Goal: Task Accomplishment & Management: Use online tool/utility

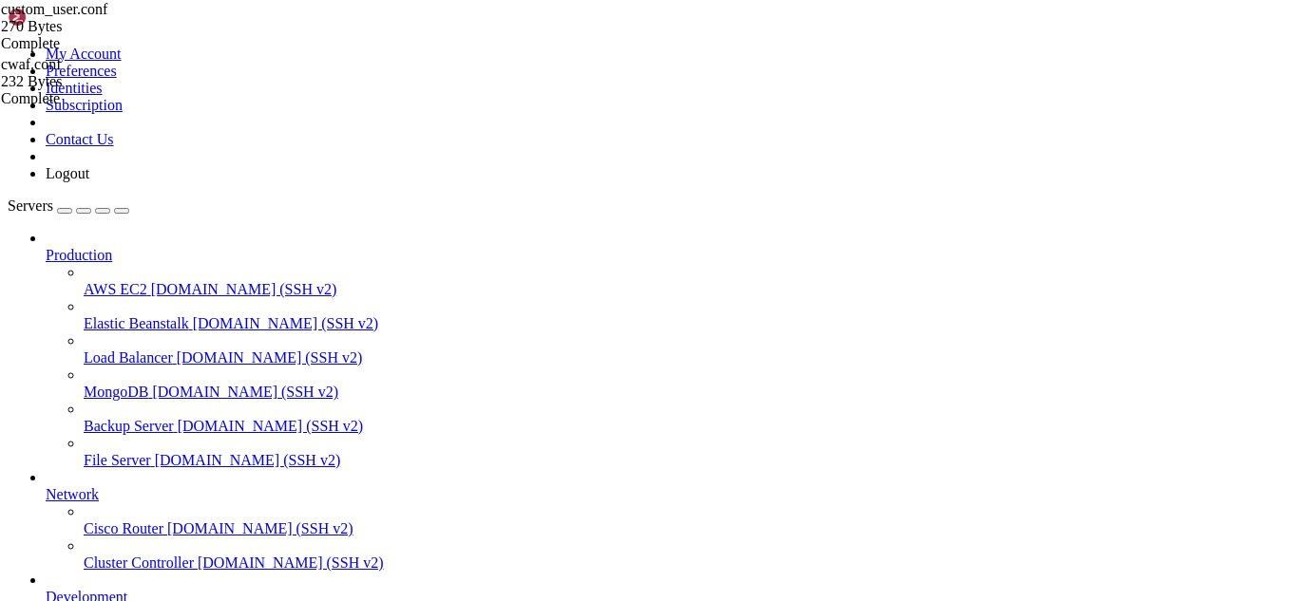
scroll to position [52693, 0]
drag, startPoint x: 272, startPoint y: 1629, endPoint x: 221, endPoint y: 1627, distance: 50.4
drag, startPoint x: 446, startPoint y: 1625, endPoint x: 403, endPoint y: 1599, distance: 51.2
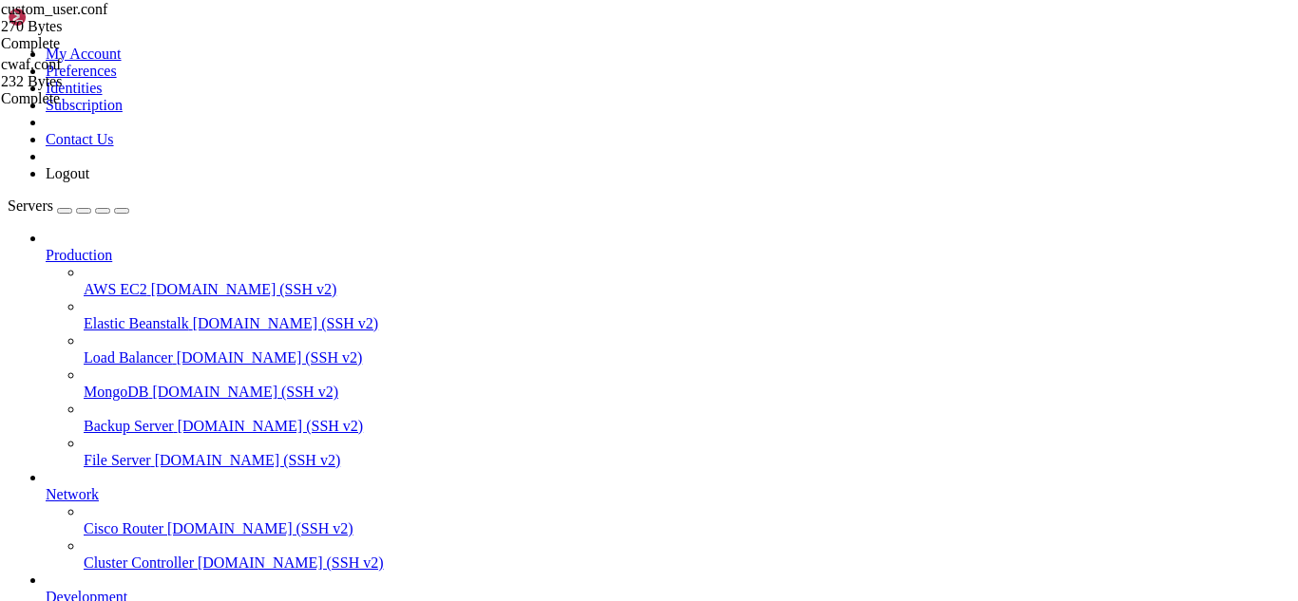
drag, startPoint x: 326, startPoint y: 1637, endPoint x: 292, endPoint y: 1637, distance: 34.2
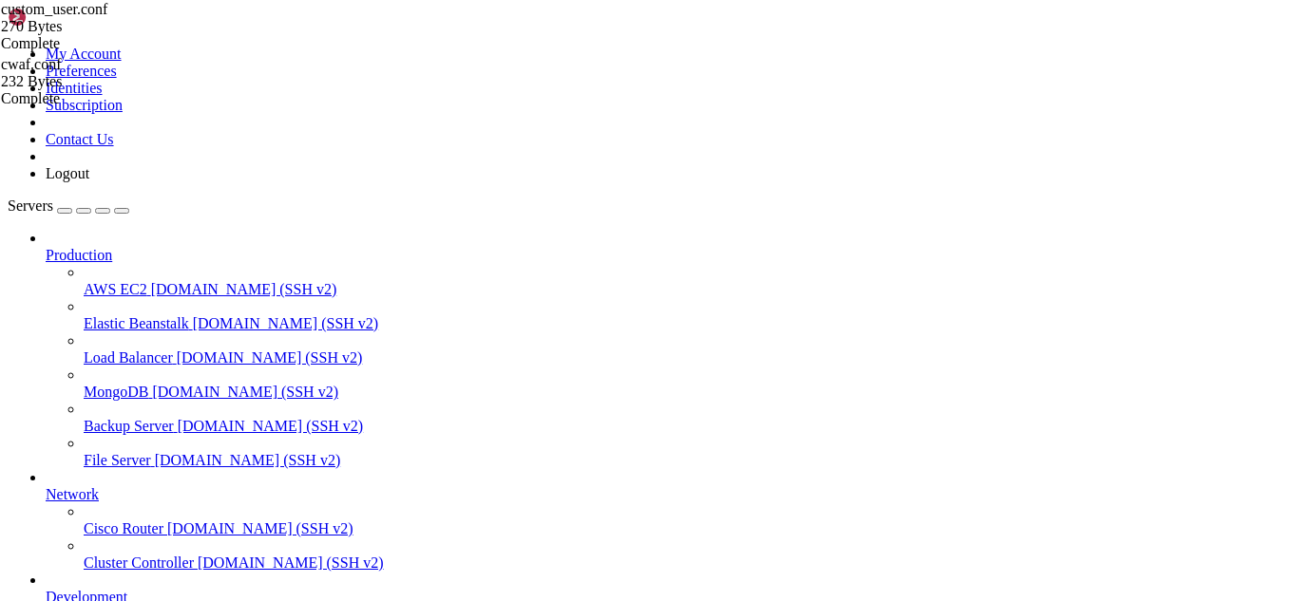
drag, startPoint x: 515, startPoint y: 1634, endPoint x: 467, endPoint y: 1629, distance: 47.7
drag, startPoint x: 789, startPoint y: 1578, endPoint x: 14, endPoint y: 1553, distance: 775.5
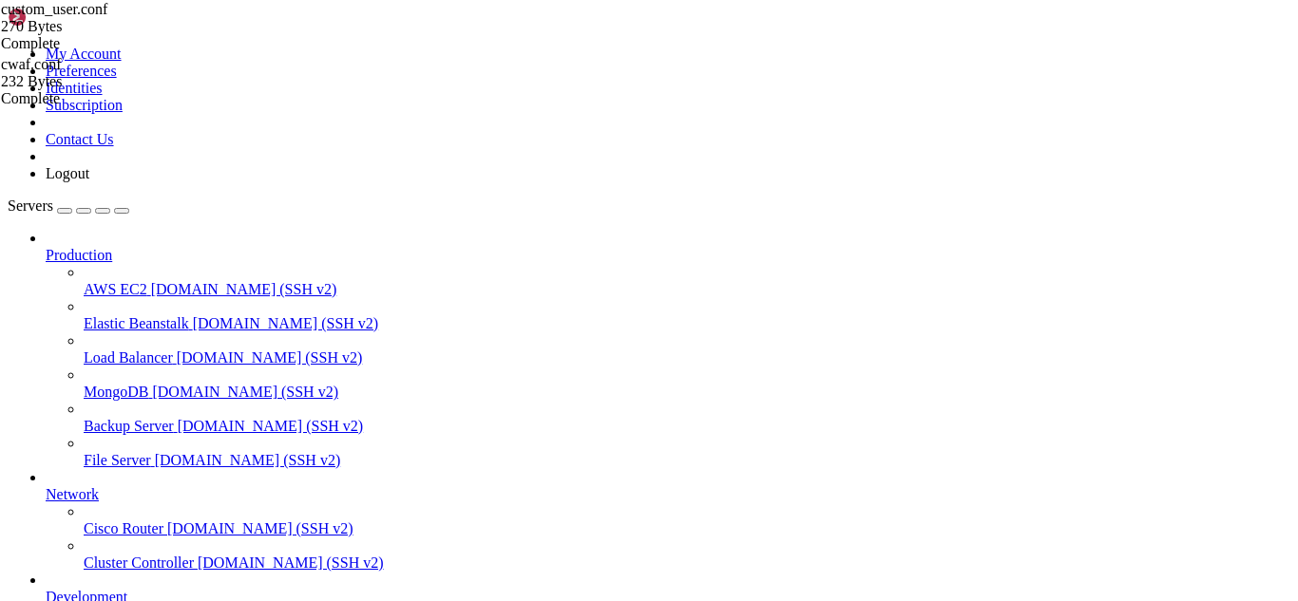
drag, startPoint x: 898, startPoint y: 1758, endPoint x: 257, endPoint y: 1626, distance: 653.7
drag, startPoint x: 257, startPoint y: 1626, endPoint x: 229, endPoint y: 1628, distance: 28.6
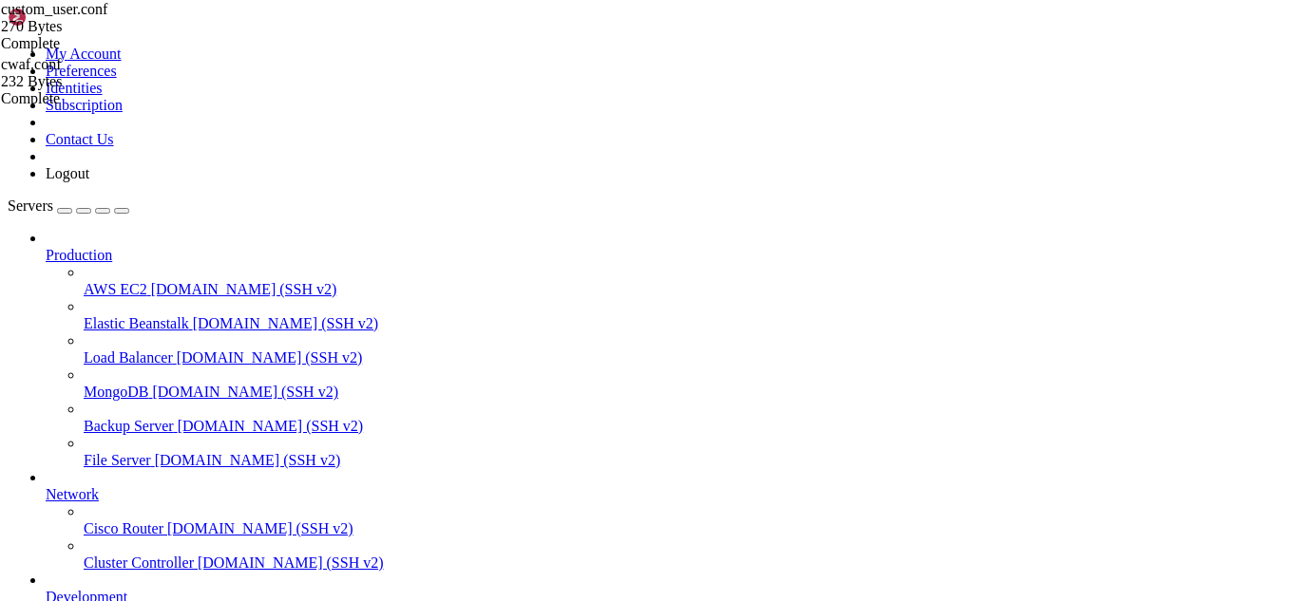
drag, startPoint x: 341, startPoint y: 1603, endPoint x: 14, endPoint y: 1585, distance: 327.3
drag, startPoint x: 536, startPoint y: 1621, endPoint x: 491, endPoint y: 1611, distance: 45.6
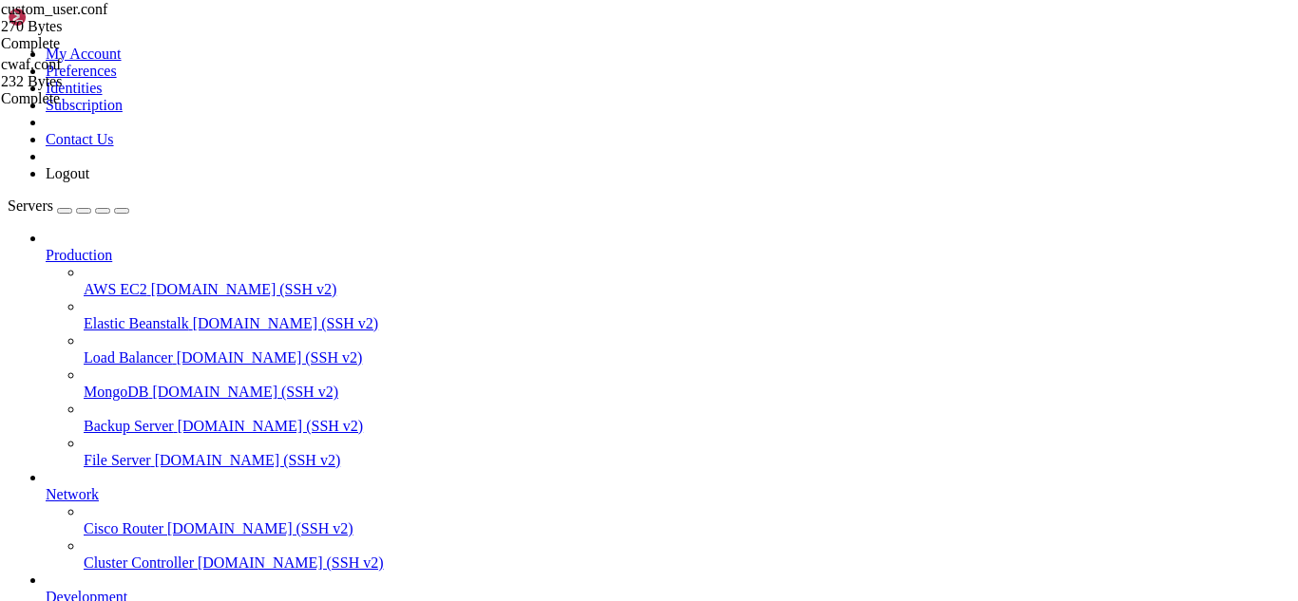
scroll to position [63804, 0]
drag, startPoint x: 361, startPoint y: 1620, endPoint x: 15, endPoint y: 1222, distance: 527.2
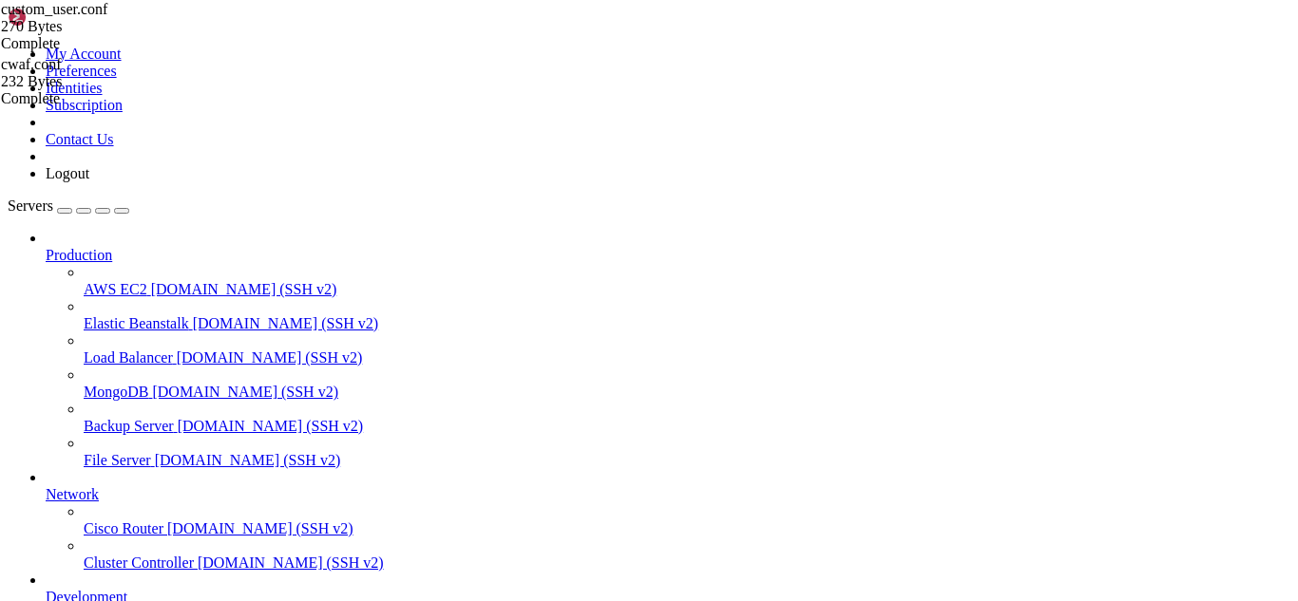
scroll to position [63900, 0]
drag, startPoint x: 503, startPoint y: 1617, endPoint x: 350, endPoint y: 1611, distance: 154.0
drag, startPoint x: 785, startPoint y: 1565, endPoint x: 15, endPoint y: 1554, distance: 769.5
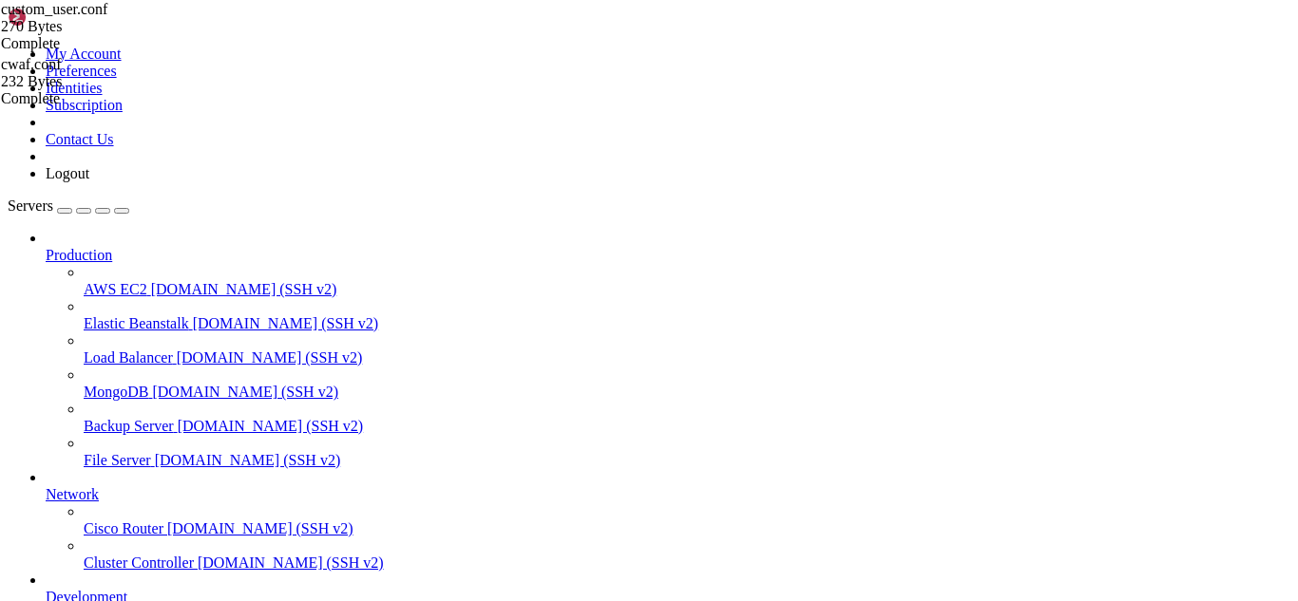
scroll to position [63917, 0]
type input "/root"
drag, startPoint x: 441, startPoint y: 68, endPoint x: 284, endPoint y: 84, distance: 157.5
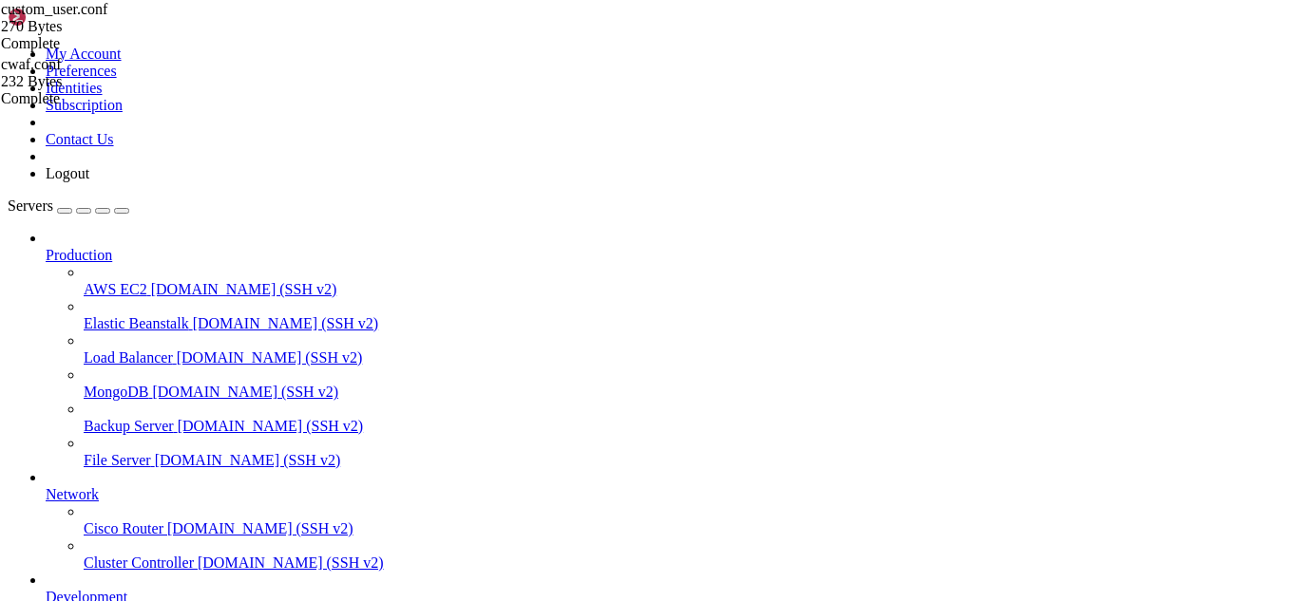
paste input "/etc/postfix/"
type input "/etc/postfix/"
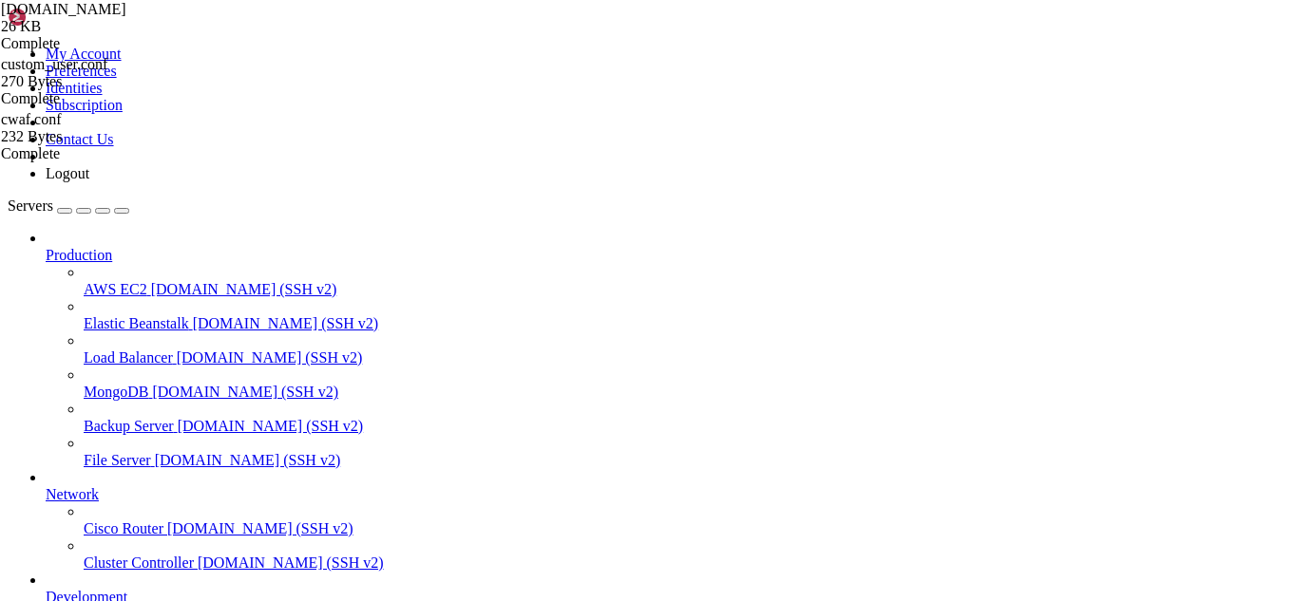
scroll to position [229, 0]
type textarea "# postXXX commands."
type input "smtps"
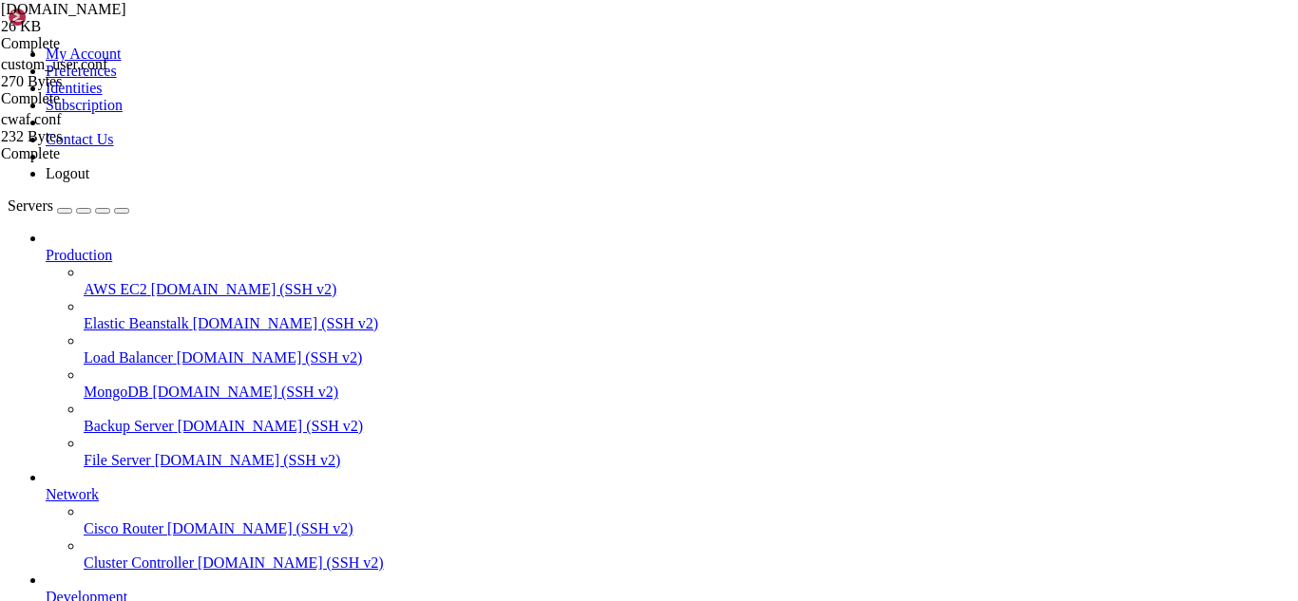
type textarea "shlib_directory = no"
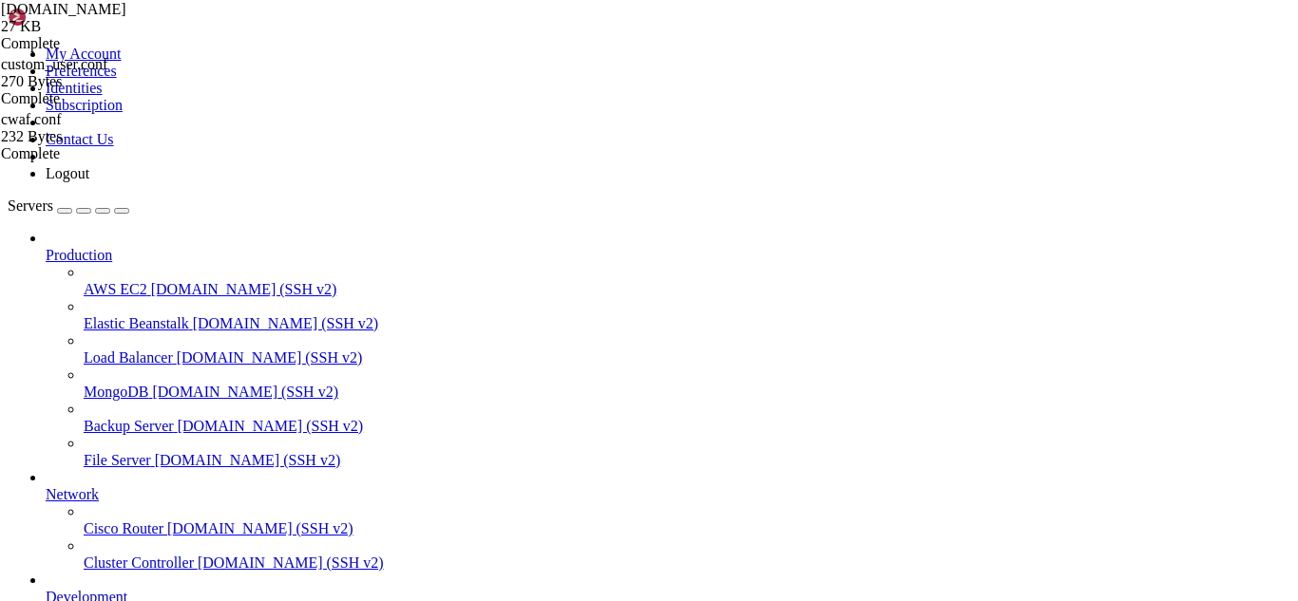
drag, startPoint x: 471, startPoint y: 1603, endPoint x: 386, endPoint y: 1605, distance: 85.5
drag, startPoint x: 353, startPoint y: 1600, endPoint x: 14, endPoint y: 1555, distance: 342.0
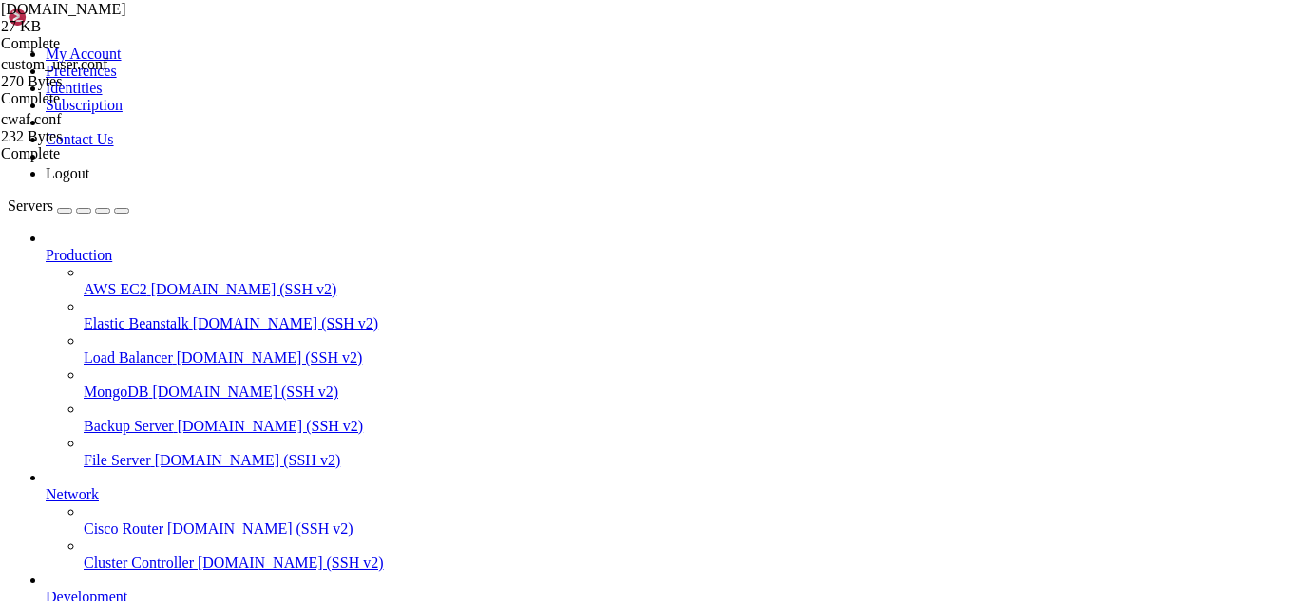
type textarea "# default settings, until the system administrator has determined"
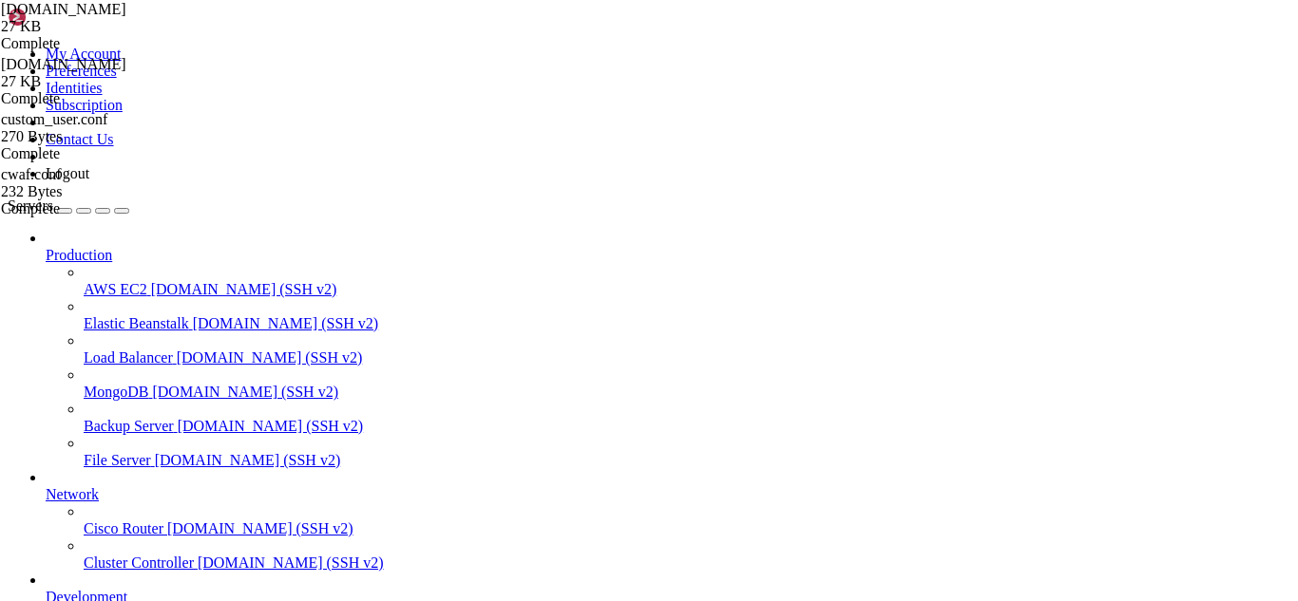
scroll to position [7424, 0]
drag, startPoint x: 739, startPoint y: 533, endPoint x: 557, endPoint y: 520, distance: 182.9
drag, startPoint x: 287, startPoint y: 407, endPoint x: 467, endPoint y: 506, distance: 206.2
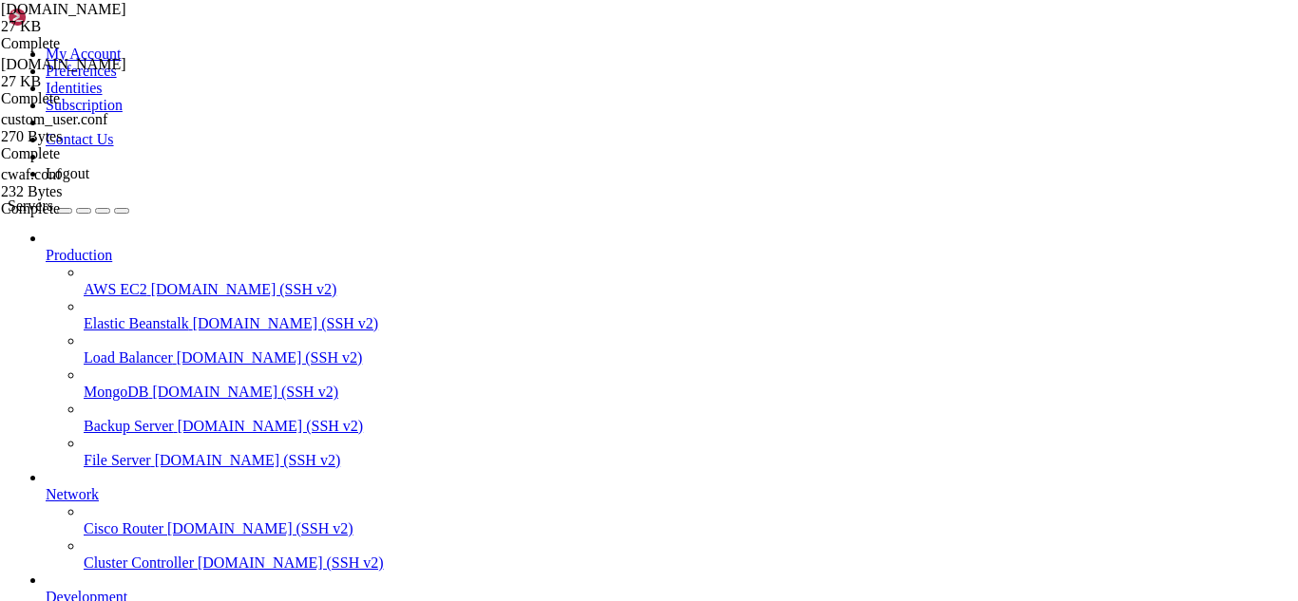
drag, startPoint x: 292, startPoint y: 410, endPoint x: 677, endPoint y: 556, distance: 412.1
type textarea "-o smtpd_client_restrictions=permit_sasl_authenticated,reject"
type textarea "shlib_directory = no"
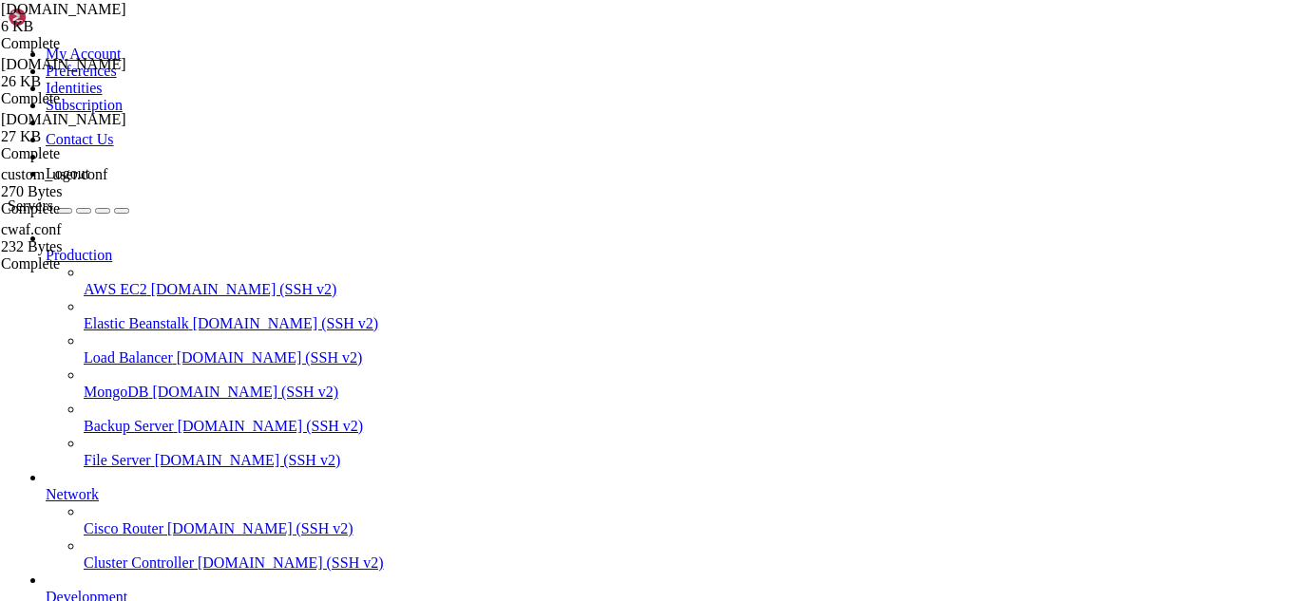
scroll to position [1188, 0]
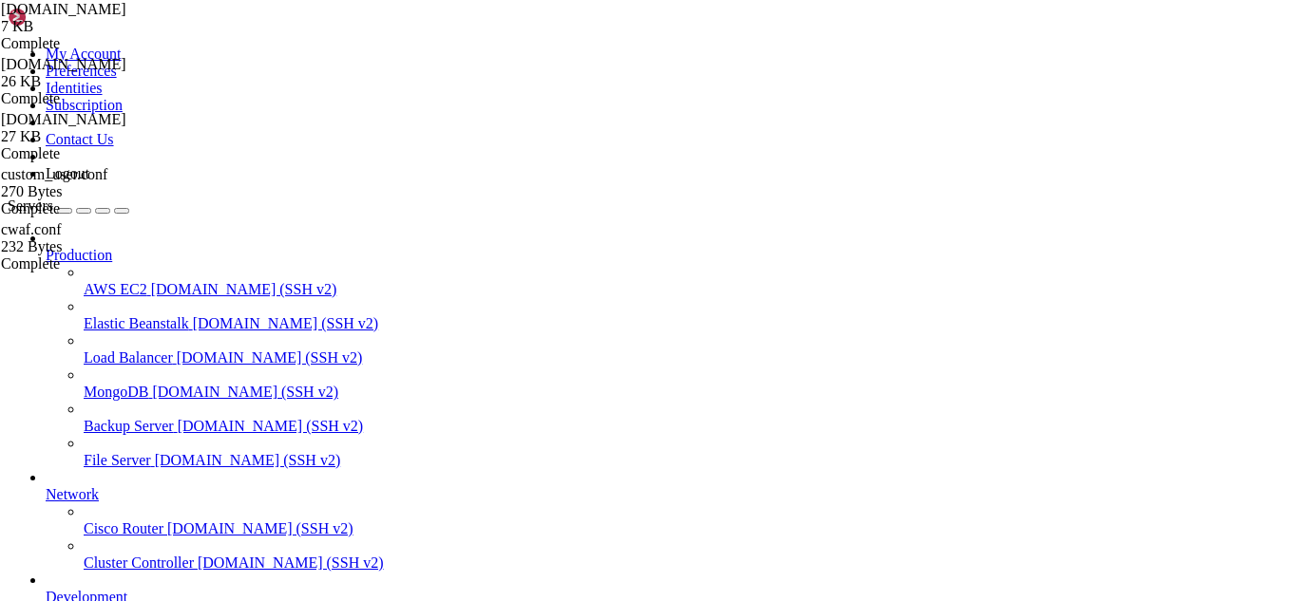
scroll to position [64191, 0]
drag, startPoint x: 464, startPoint y: 1624, endPoint x: 426, endPoint y: 1624, distance: 38.0
drag, startPoint x: 472, startPoint y: 1614, endPoint x: 438, endPoint y: 1615, distance: 34.2
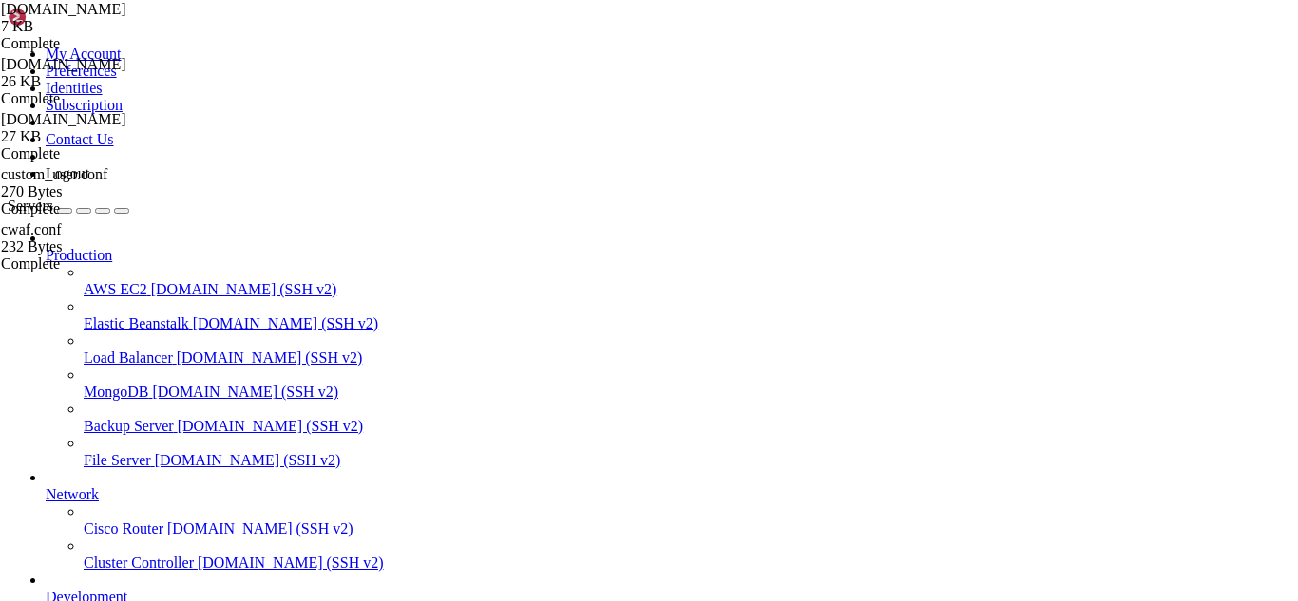
drag, startPoint x: 330, startPoint y: 1593, endPoint x: 17, endPoint y: 1484, distance: 331.1
drag, startPoint x: 510, startPoint y: 1635, endPoint x: 404, endPoint y: 1620, distance: 107.5
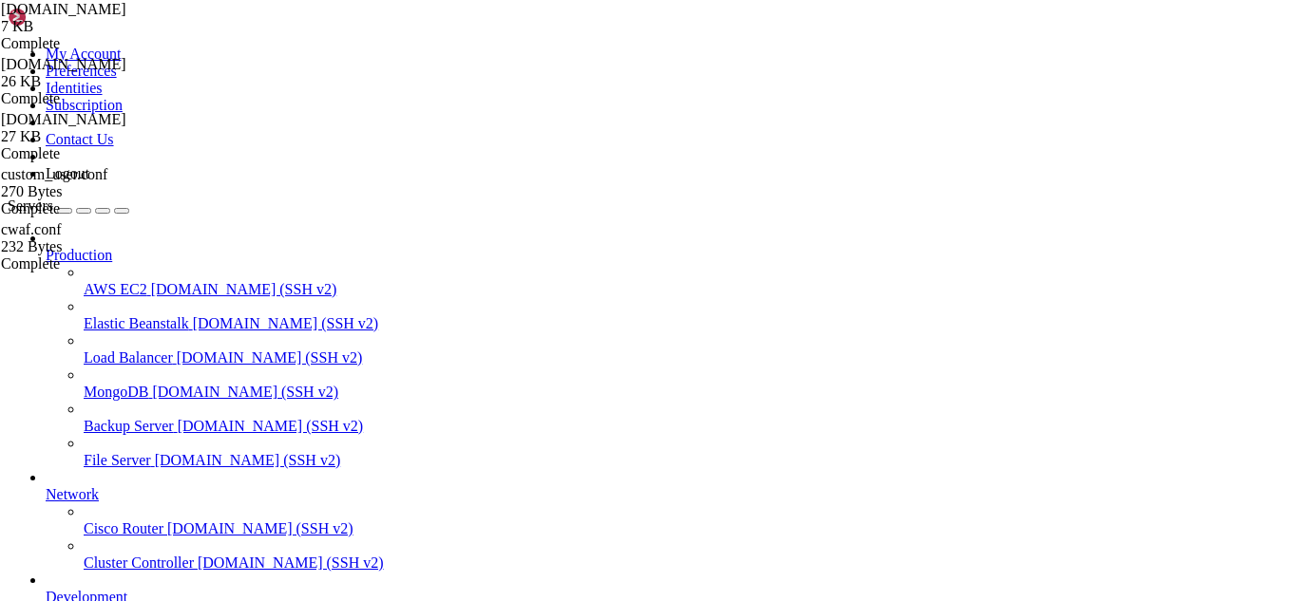
drag, startPoint x: 321, startPoint y: 1601, endPoint x: 17, endPoint y: 1370, distance: 381.7
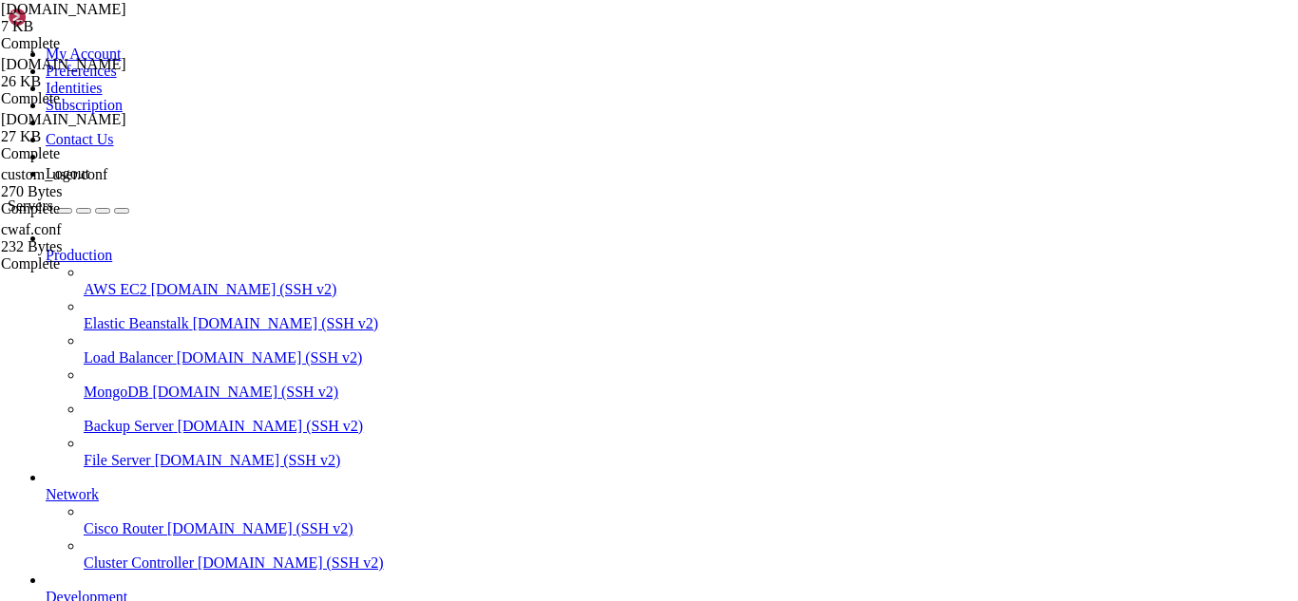
scroll to position [64692, 0]
drag, startPoint x: 506, startPoint y: 1628, endPoint x: 402, endPoint y: 1582, distance: 114.4
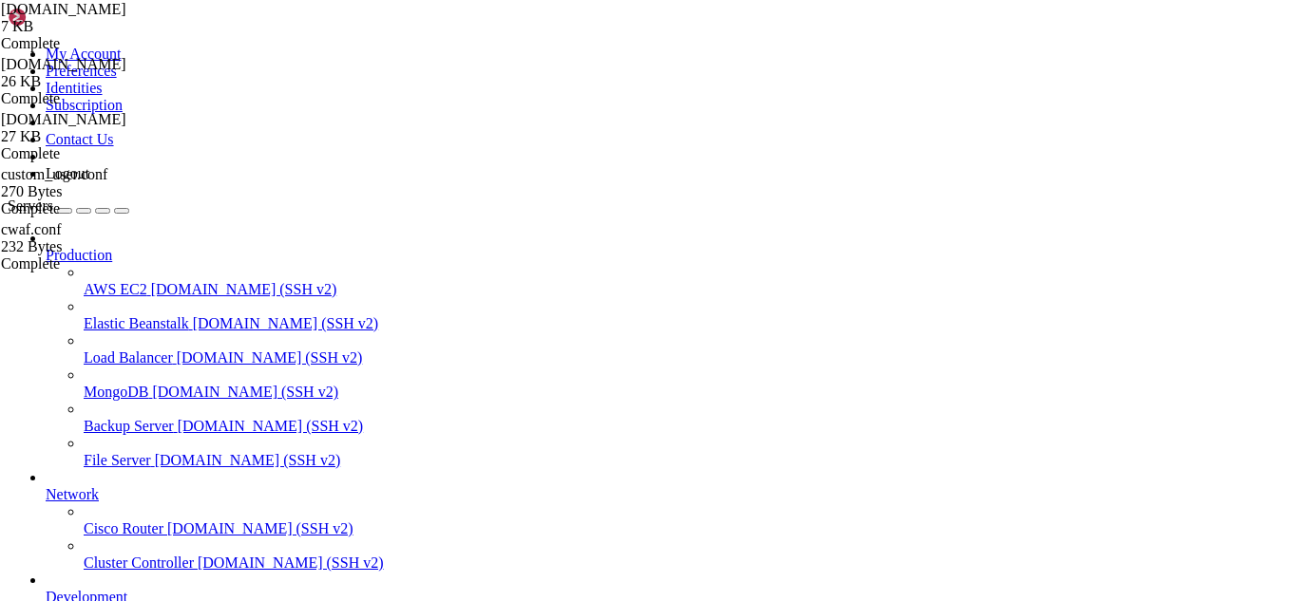
drag, startPoint x: 391, startPoint y: 66, endPoint x: 295, endPoint y: 67, distance: 96.0
type input "/"
paste input "/etc/csf/"
type input "/etc/csf/"
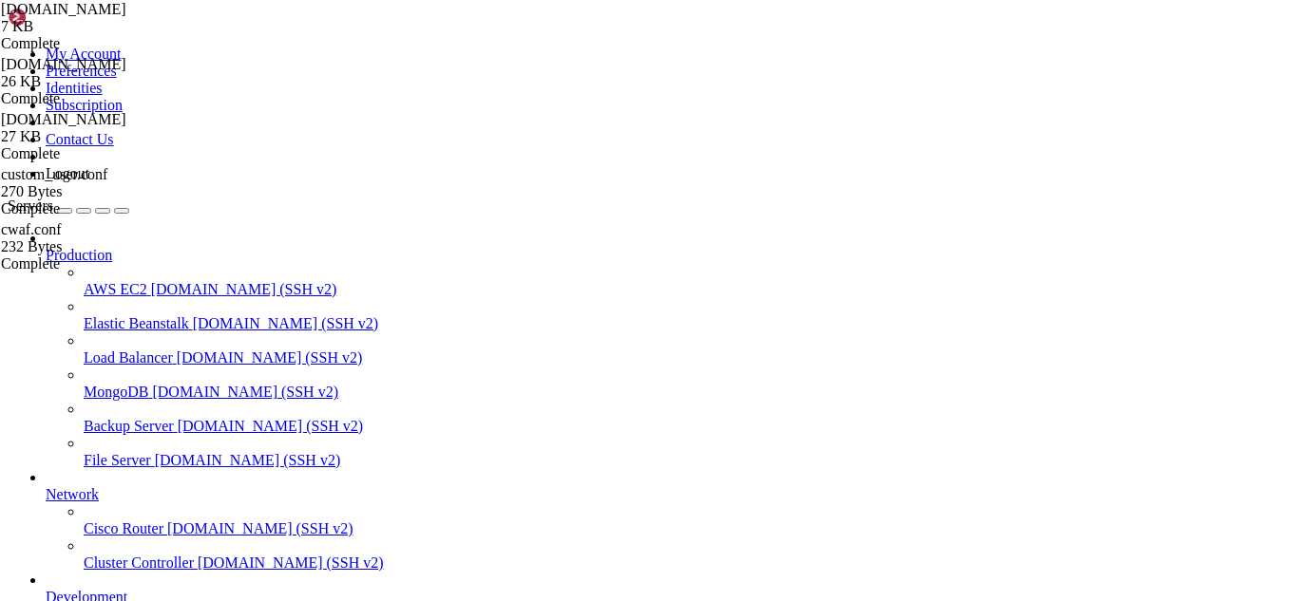
scroll to position [513, 0]
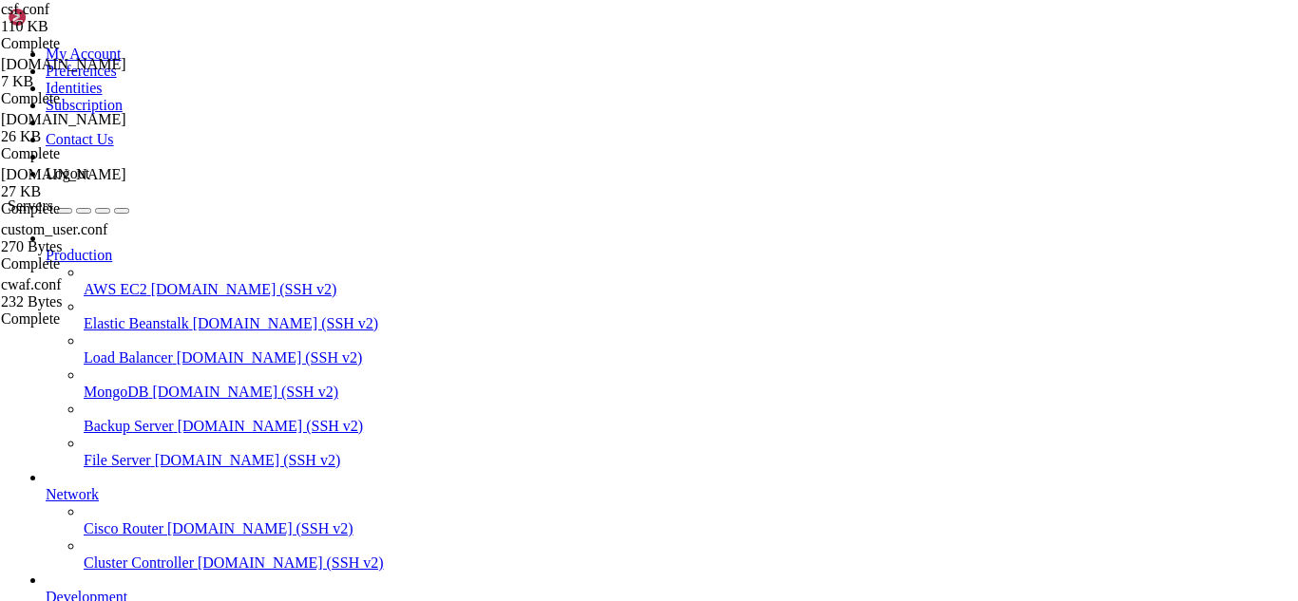
scroll to position [432, 0]
type textarea "#"
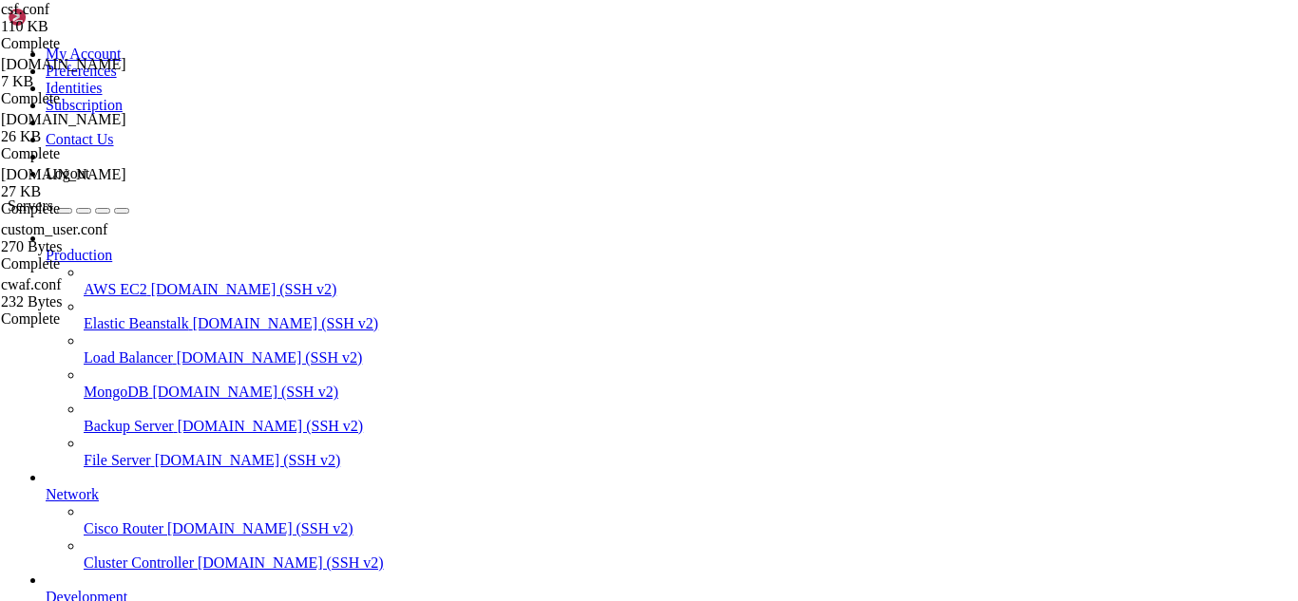
type input "TCP_IN"
type textarea "TCP_IN = "20,21,22,25,53,80,110,143,443,465,853,587,993,995,2030,2031,2082,2083…"
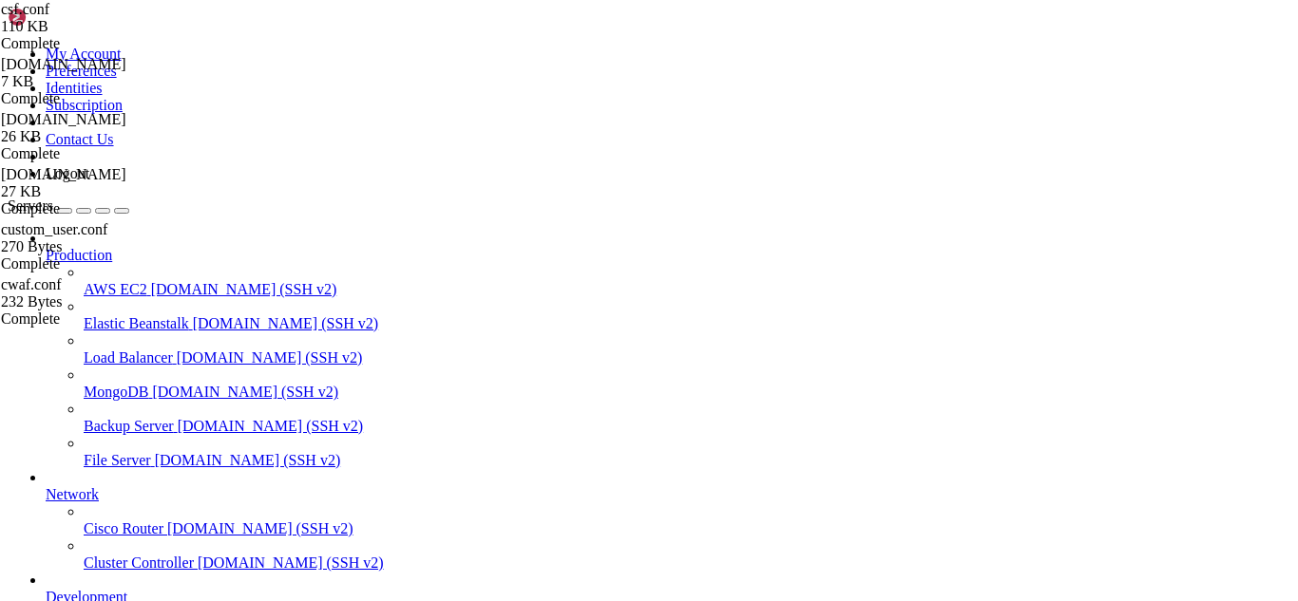
drag, startPoint x: 228, startPoint y: 1637, endPoint x: 202, endPoint y: 1630, distance: 26.5
drag, startPoint x: 157, startPoint y: 1609, endPoint x: 17, endPoint y: 1313, distance: 327.6
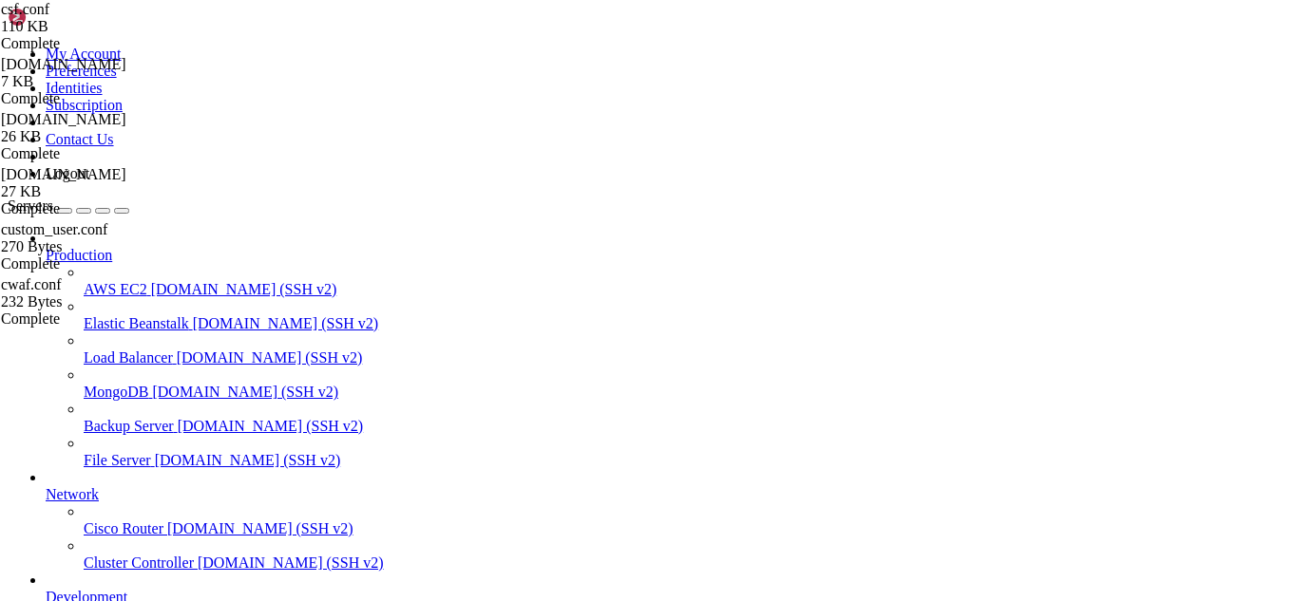
scroll to position [65273, 0]
drag, startPoint x: 496, startPoint y: 1591, endPoint x: 443, endPoint y: 1613, distance: 57.5
drag, startPoint x: 667, startPoint y: 1614, endPoint x: 17, endPoint y: 1584, distance: 650.4
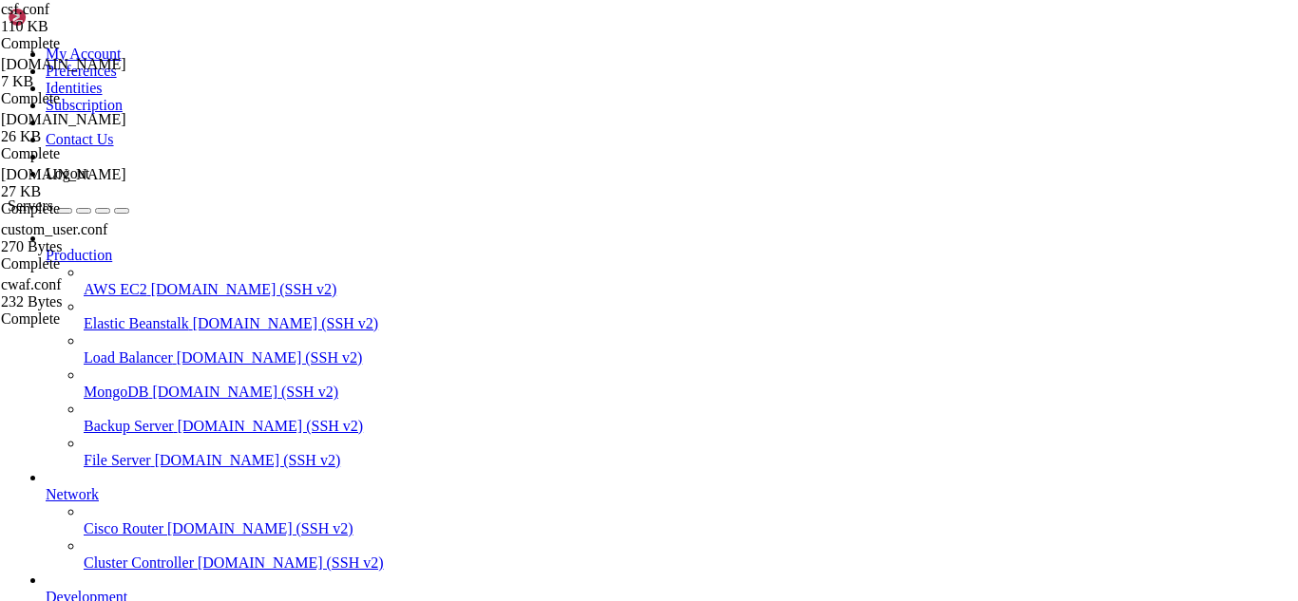
drag, startPoint x: 477, startPoint y: 1630, endPoint x: 419, endPoint y: 1630, distance: 57.9
drag, startPoint x: 342, startPoint y: 1601, endPoint x: 17, endPoint y: 1567, distance: 326.6
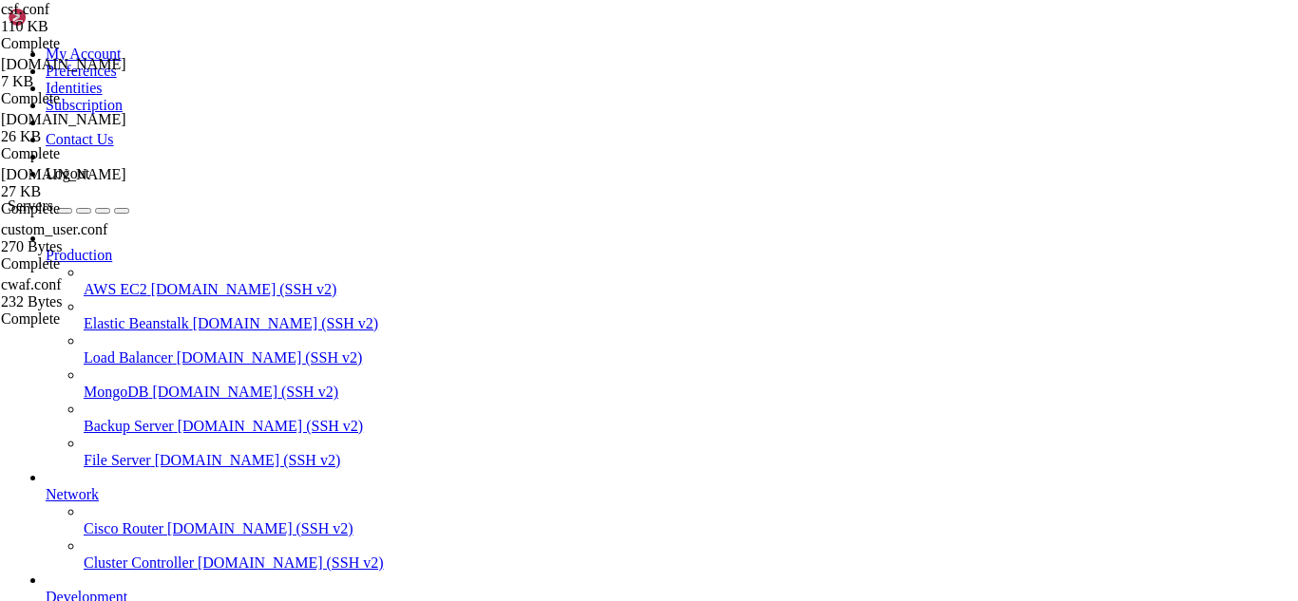
drag, startPoint x: 411, startPoint y: 65, endPoint x: 244, endPoint y: 60, distance: 167.3
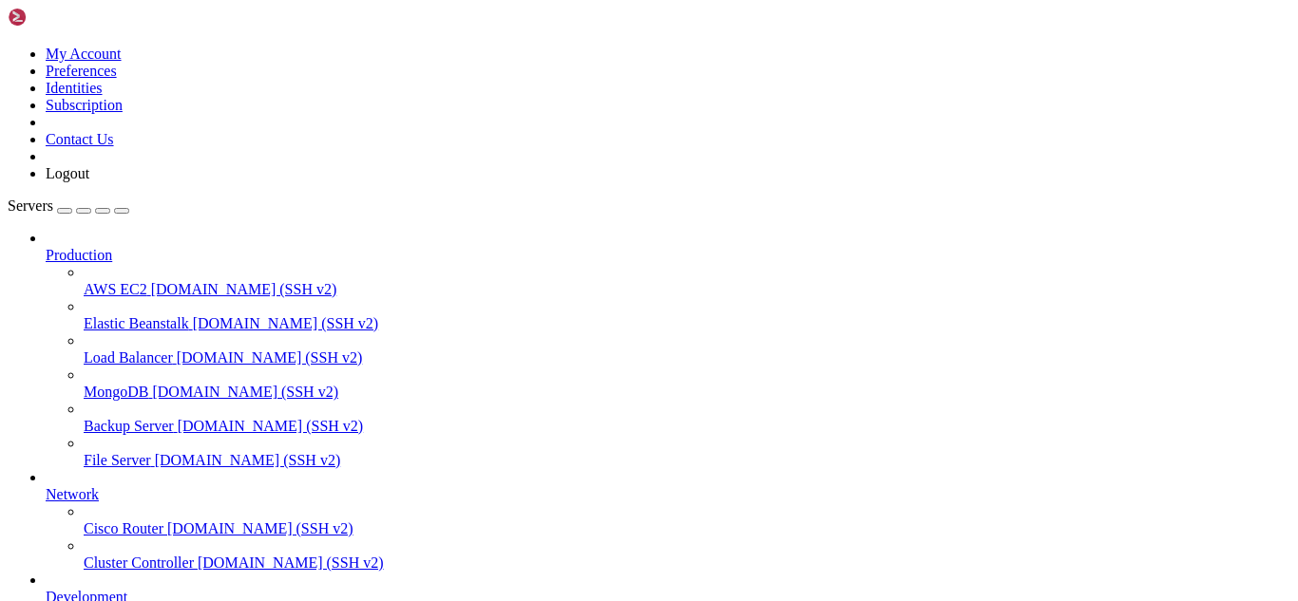
paste input "/usr/local/ssl/certs/"
drag, startPoint x: 438, startPoint y: 55, endPoint x: 276, endPoint y: 77, distance: 163.0
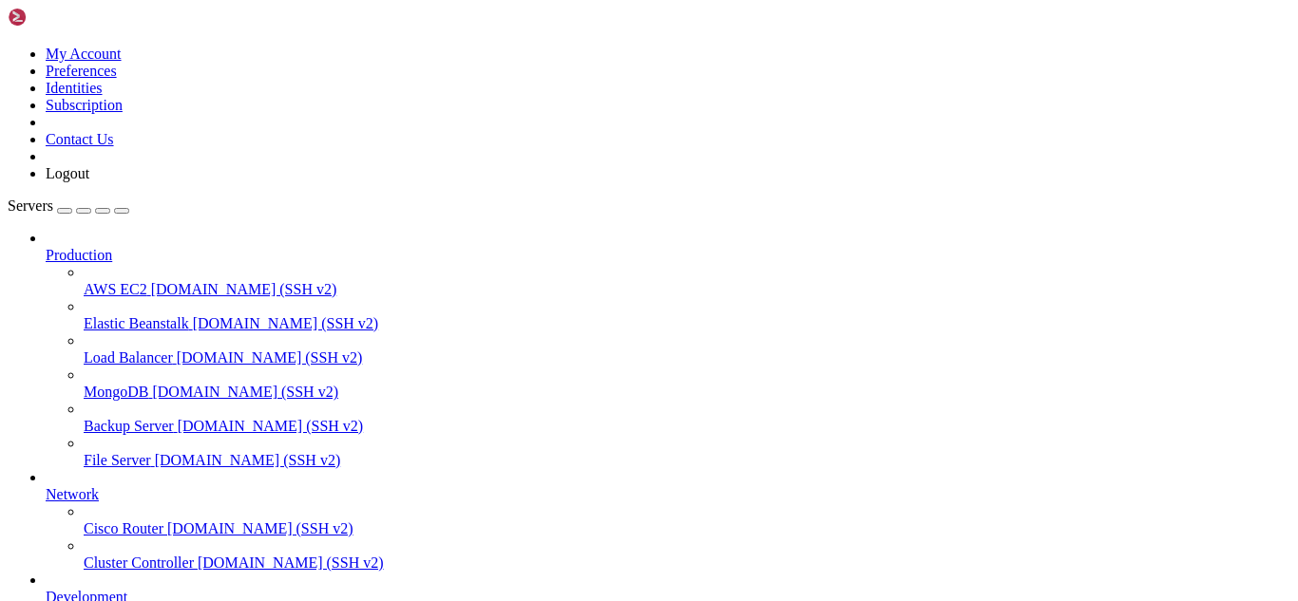
paste input "usr/local/ssl/certs/"
type input "/usr/local/ssl/certs/"
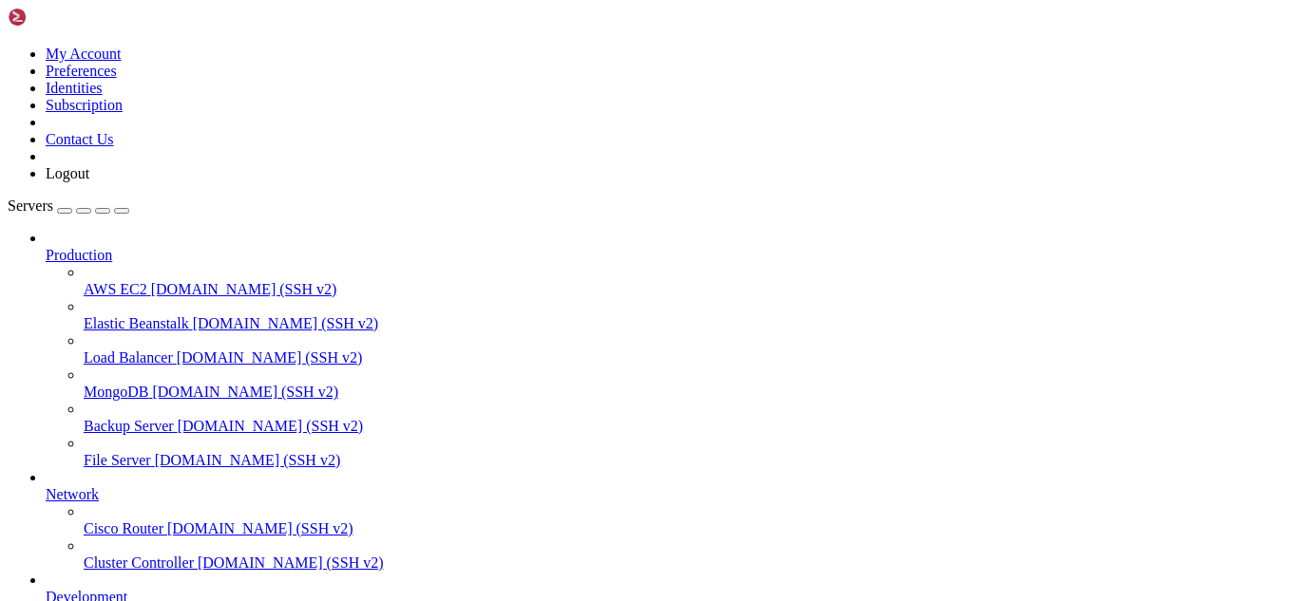
scroll to position [65483, 0]
drag, startPoint x: 207, startPoint y: 1634, endPoint x: 187, endPoint y: 1626, distance: 21.3
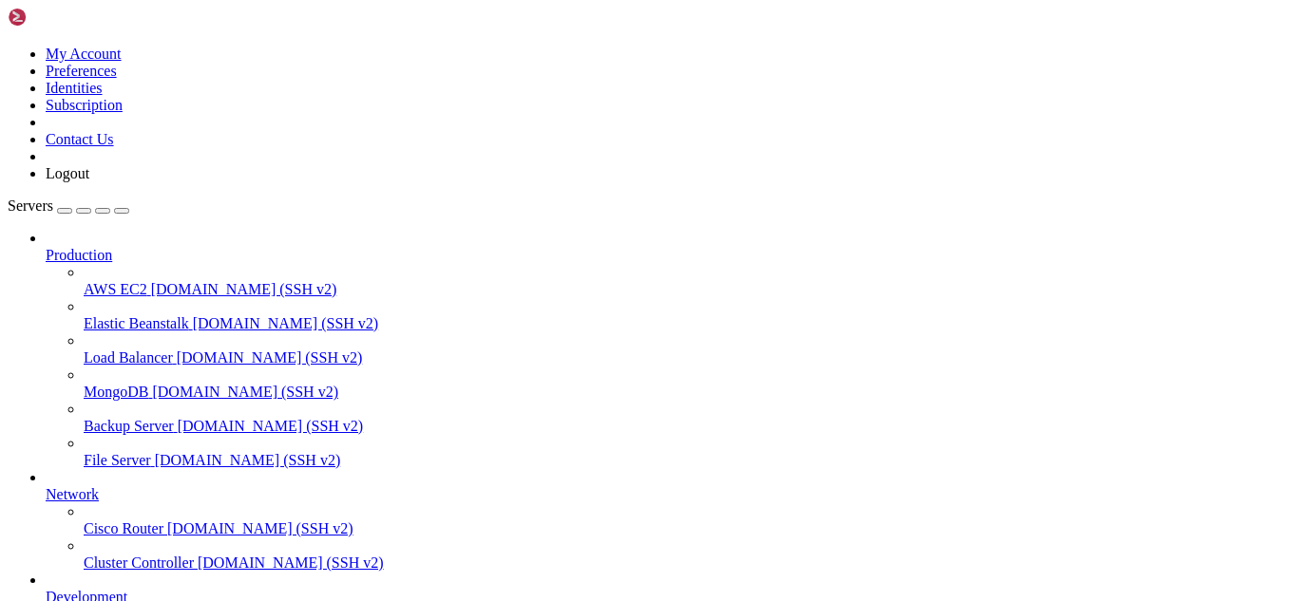
drag, startPoint x: 419, startPoint y: 72, endPoint x: 257, endPoint y: 71, distance: 161.5
paste input "/etc/pki/tls/certs/"
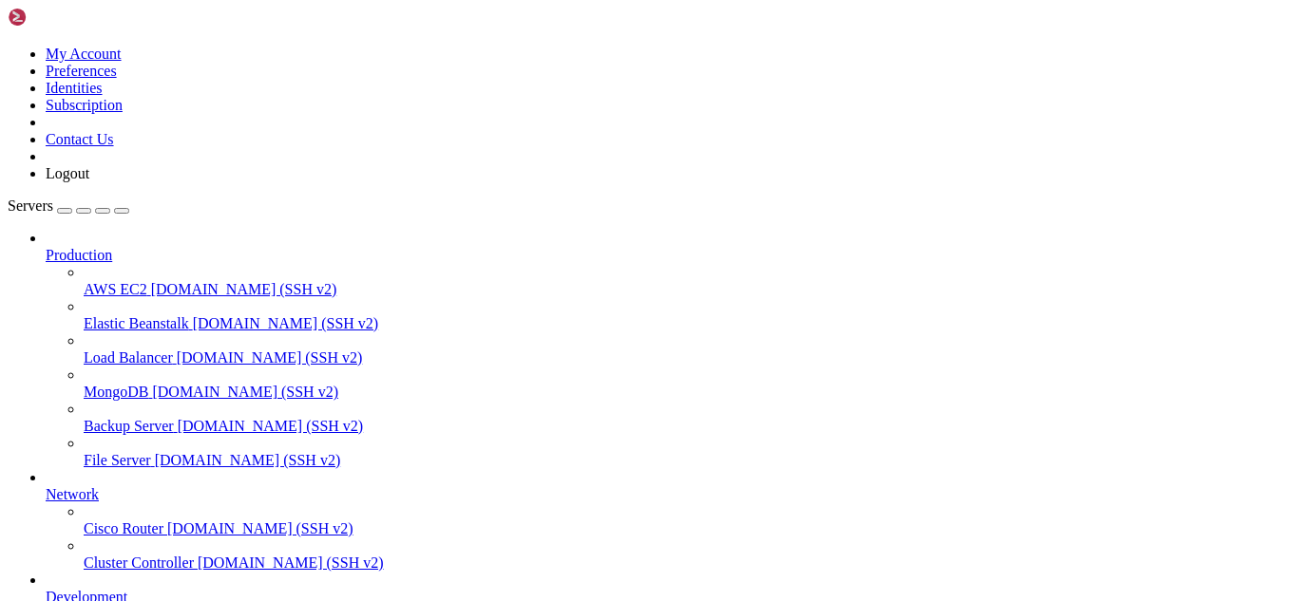
scroll to position [0, 0]
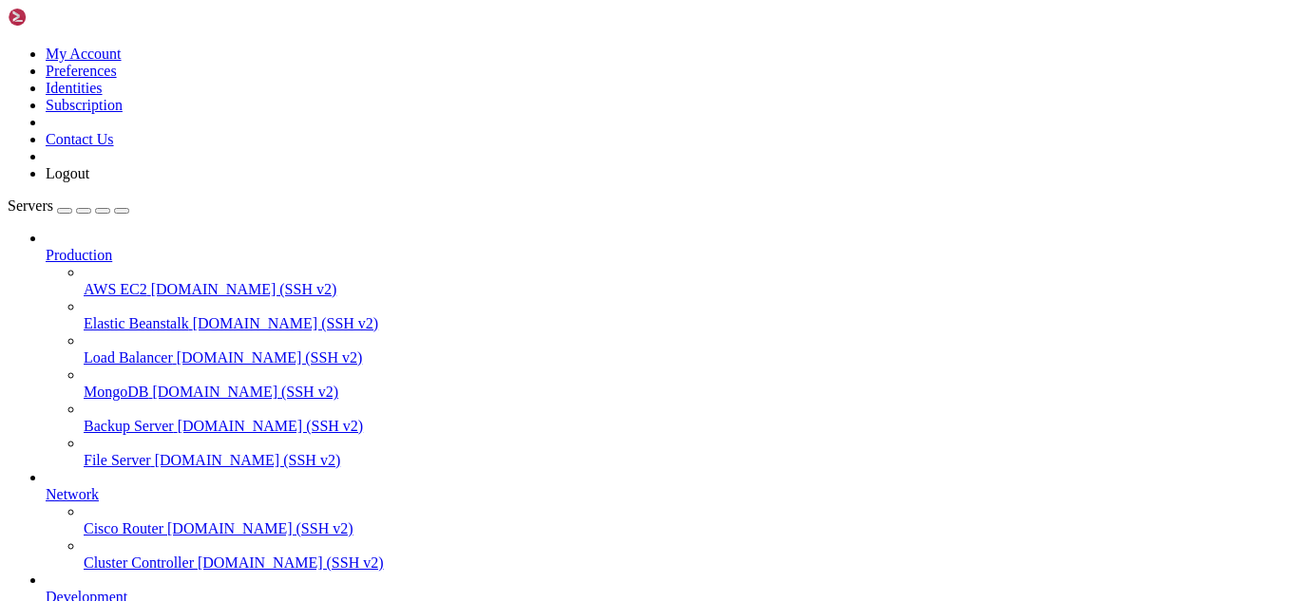
drag, startPoint x: 201, startPoint y: 1632, endPoint x: 188, endPoint y: 1628, distance: 13.8
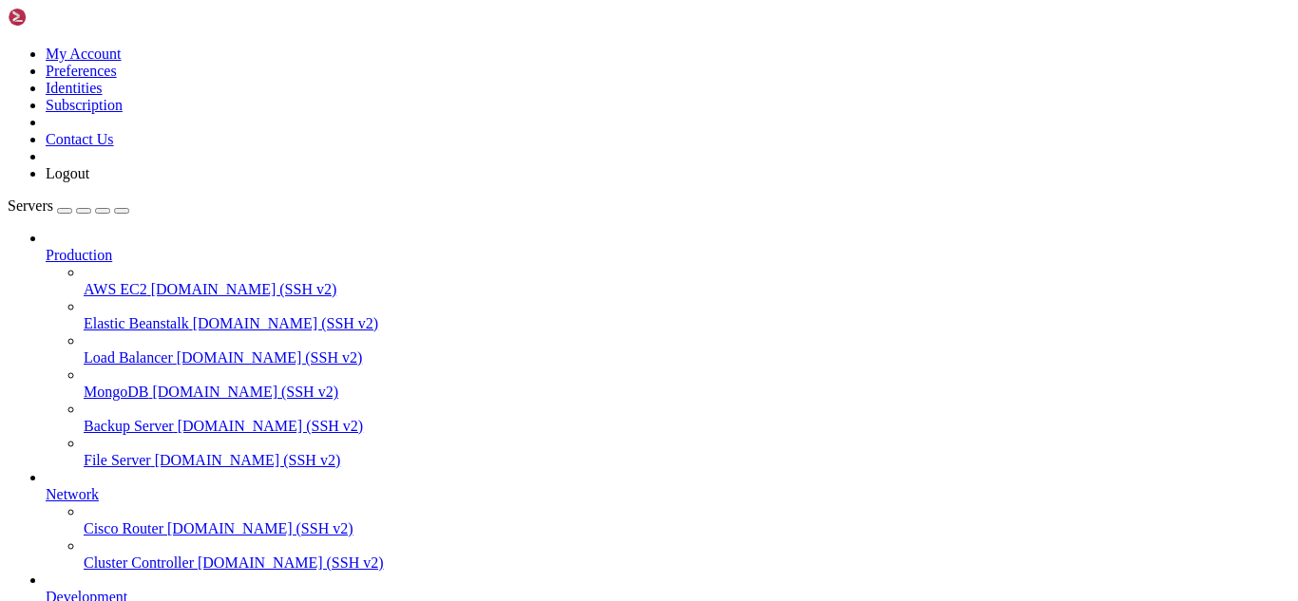
drag, startPoint x: 408, startPoint y: 64, endPoint x: 291, endPoint y: 70, distance: 117.0
paste input "ostfix/[DOMAIN_NAME]"
type input "/etc/postfix"
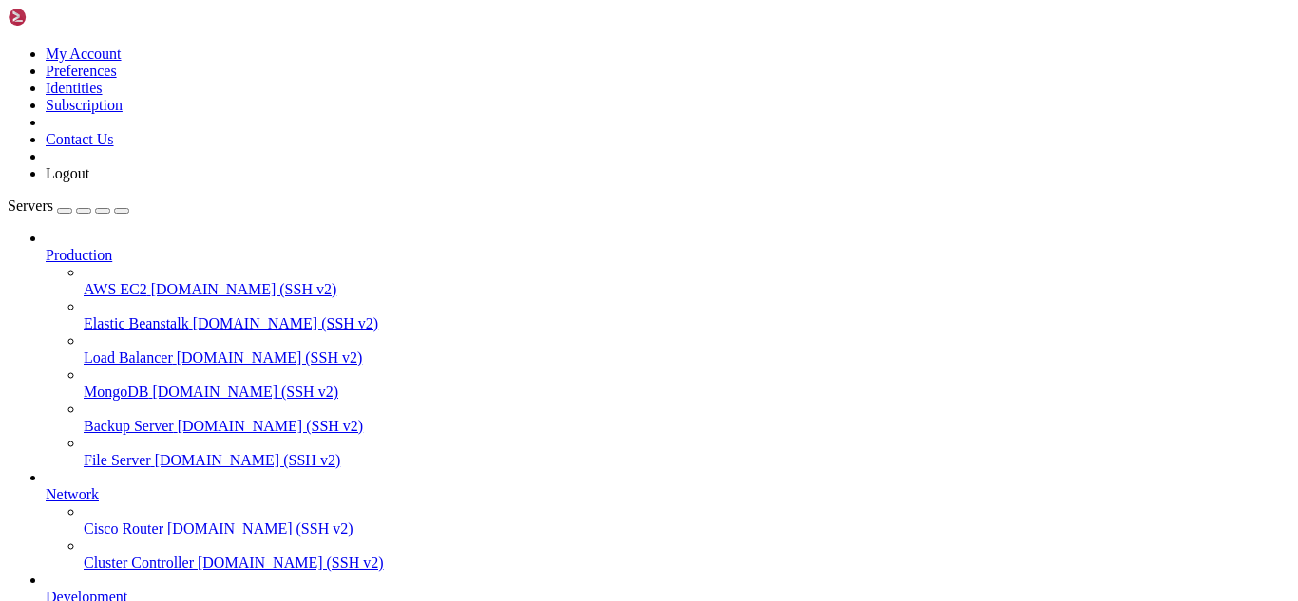
type textarea "# Global Postfix configuration file. This file lists only a subset"
type input "smtpd"
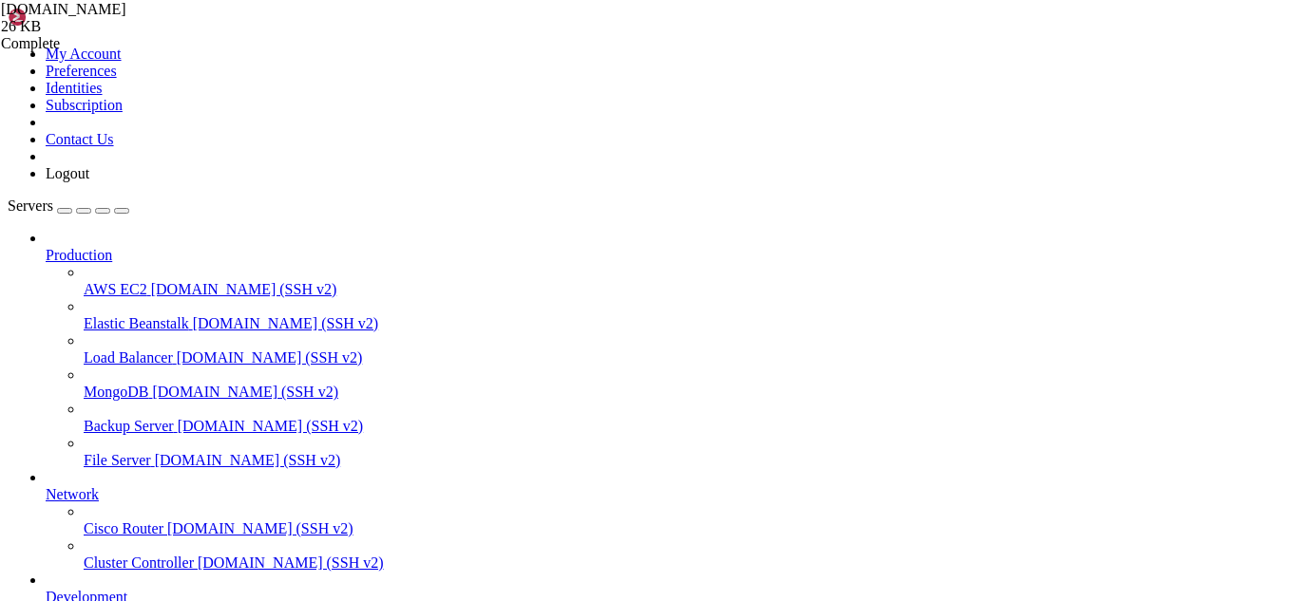
scroll to position [2994, 0]
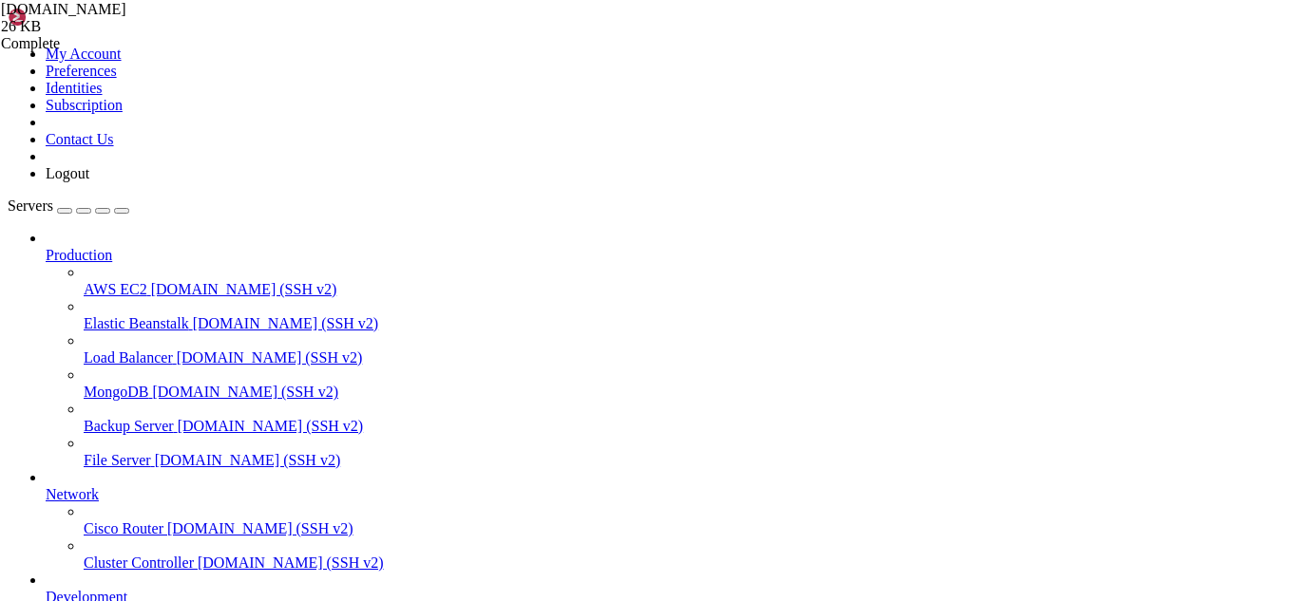
type textarea "shlib_directory = no"
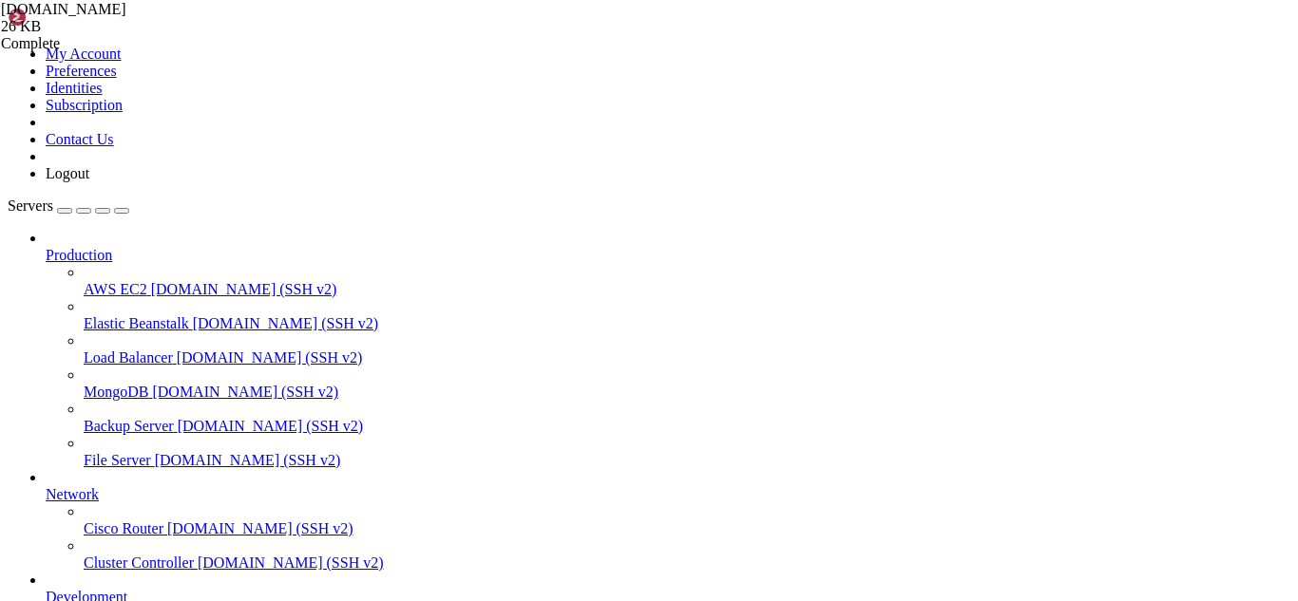
drag, startPoint x: 472, startPoint y: 1608, endPoint x: 417, endPoint y: 1616, distance: 55.6
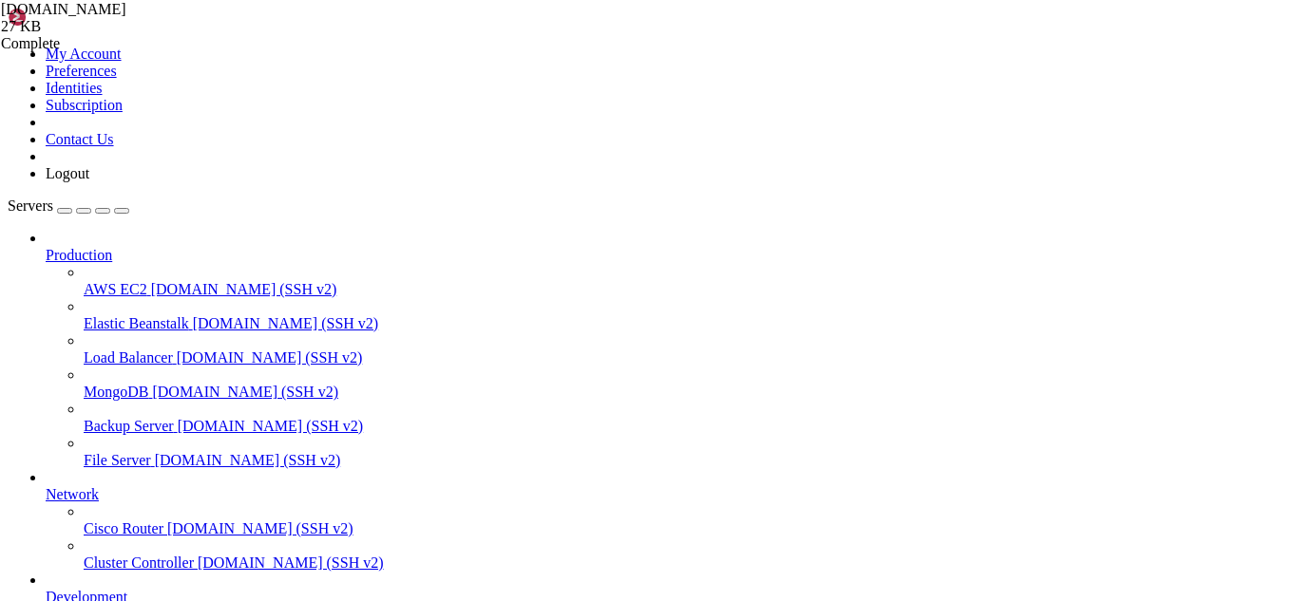
scroll to position [65628, 0]
drag, startPoint x: 520, startPoint y: 1630, endPoint x: 405, endPoint y: 1581, distance: 125.1
drag, startPoint x: 137, startPoint y: 1614, endPoint x: 17, endPoint y: 1537, distance: 142.3
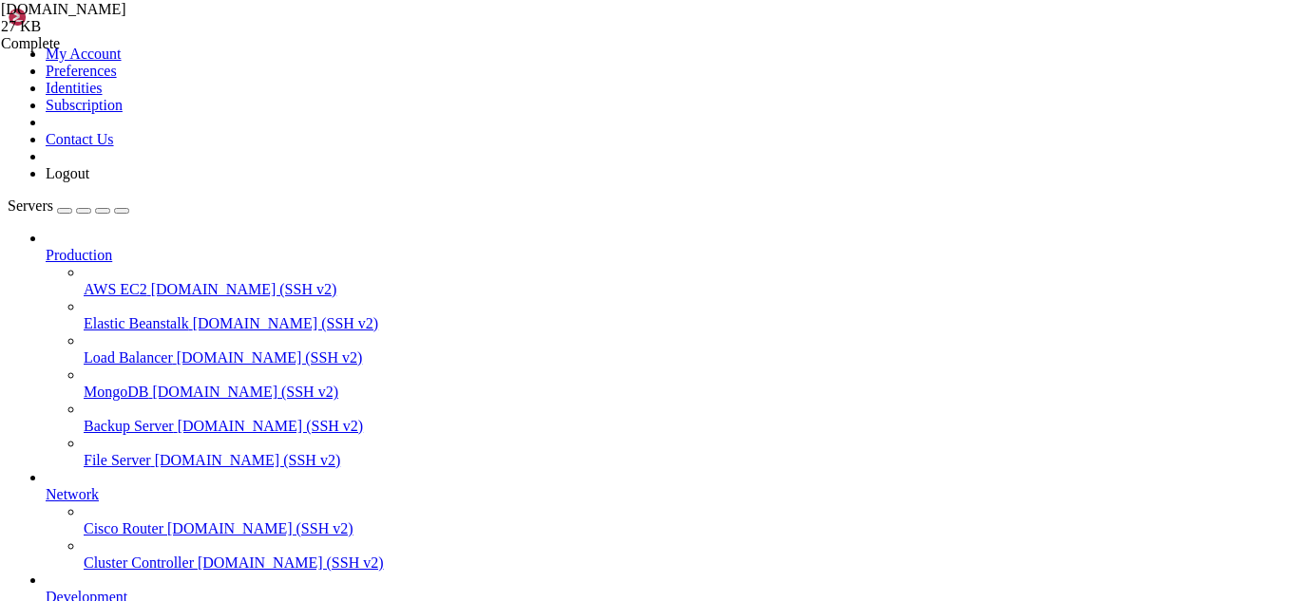
drag, startPoint x: 246, startPoint y: 1632, endPoint x: 222, endPoint y: 1632, distance: 23.7
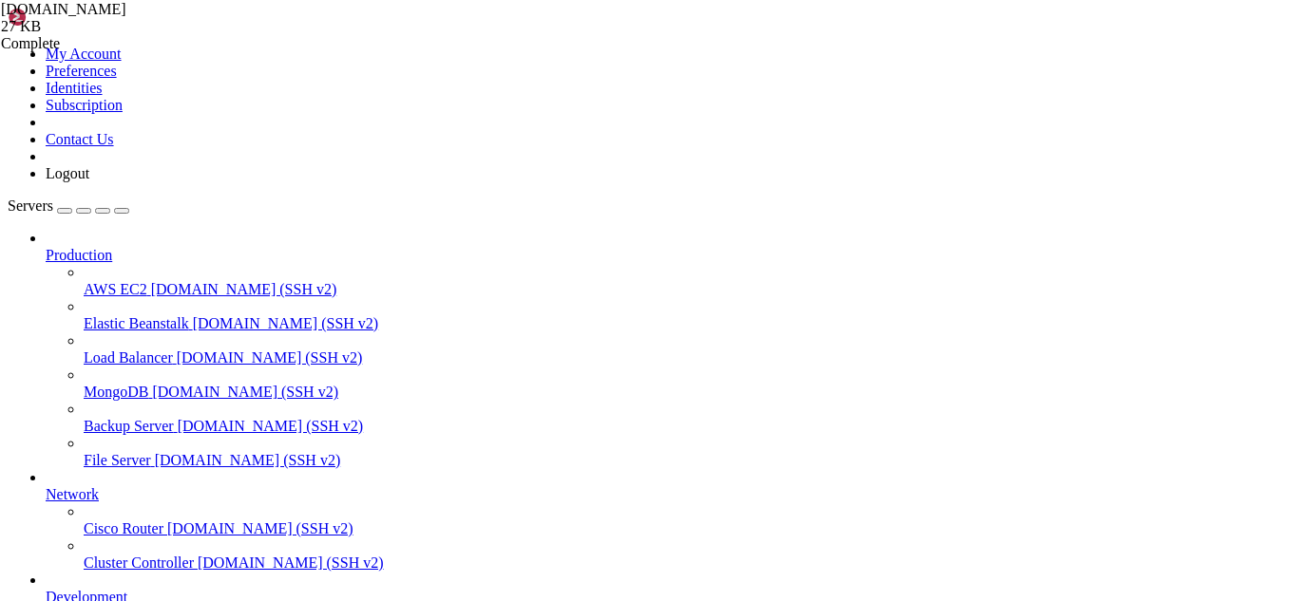
drag, startPoint x: 367, startPoint y: 1601, endPoint x: 17, endPoint y: 1553, distance: 352.8
drag, startPoint x: 525, startPoint y: 1646, endPoint x: 437, endPoint y: 1630, distance: 89.8
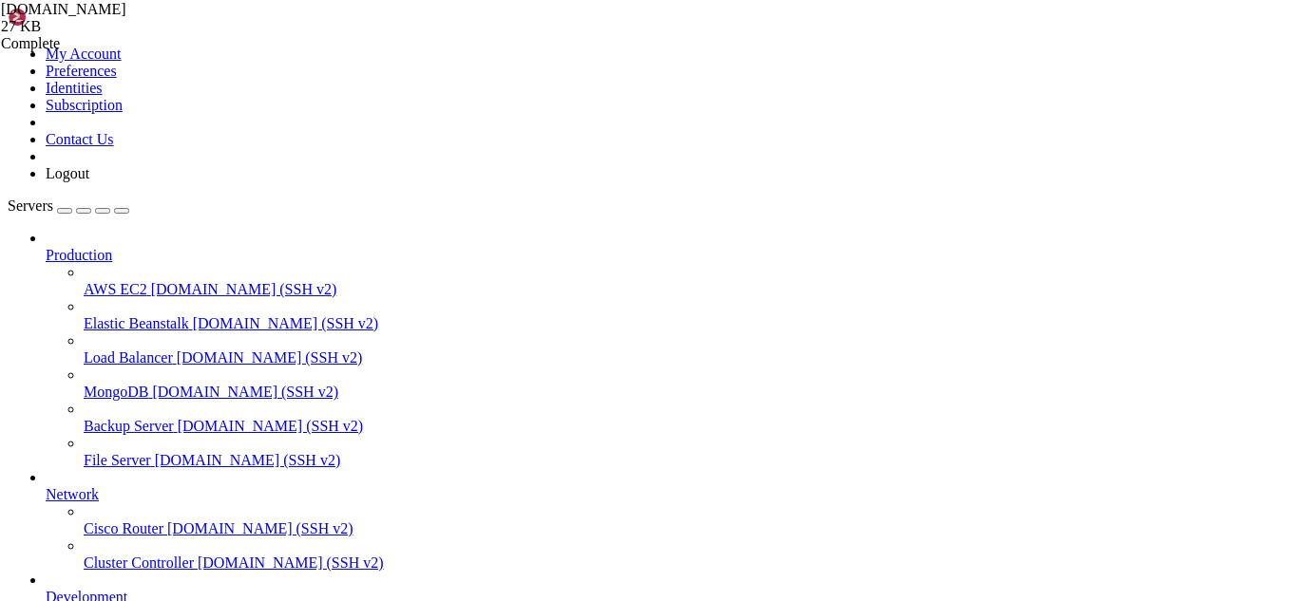
drag, startPoint x: 387, startPoint y: 1635, endPoint x: 308, endPoint y: 1623, distance: 79.7
drag, startPoint x: 173, startPoint y: 1626, endPoint x: 15, endPoint y: 1589, distance: 162.0
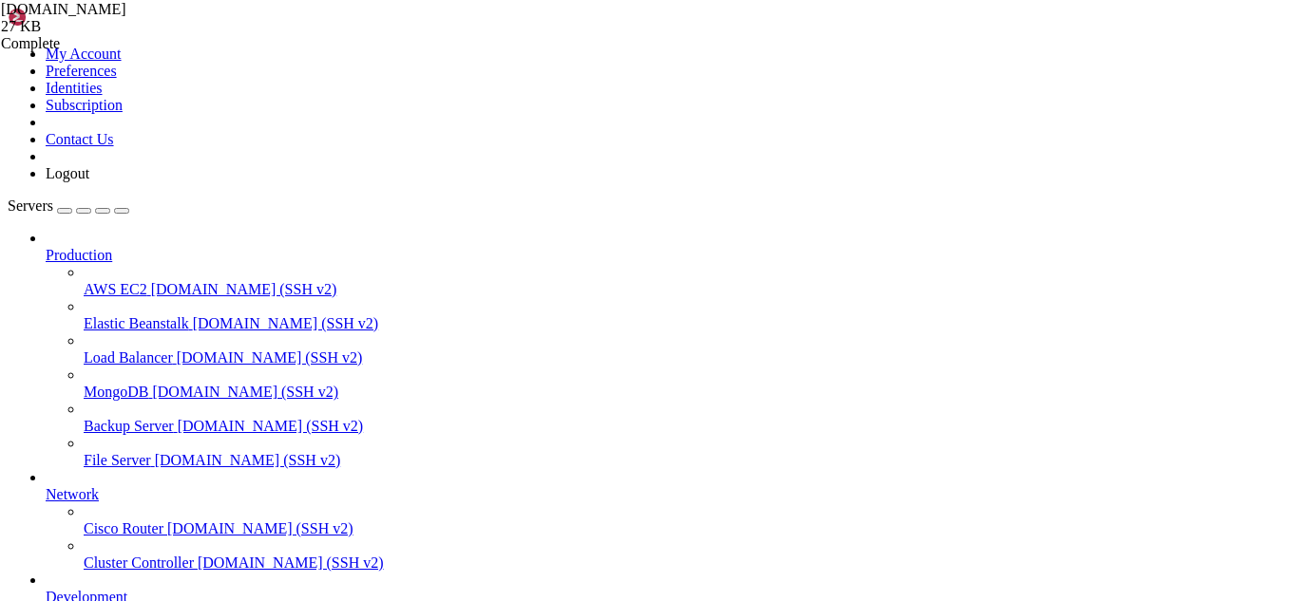
drag, startPoint x: 14, startPoint y: 1586, endPoint x: 181, endPoint y: 1608, distance: 168.6
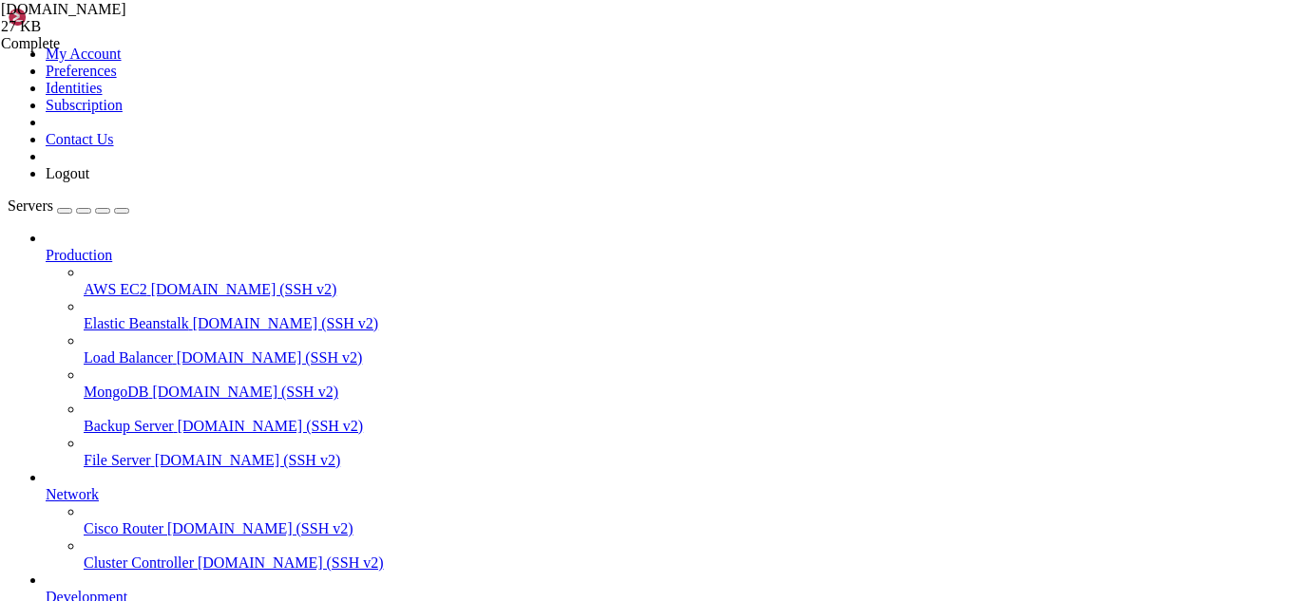
scroll to position [67792, 0]
drag, startPoint x: 440, startPoint y: 1633, endPoint x: 382, endPoint y: 1628, distance: 58.1
drag, startPoint x: 161, startPoint y: 1612, endPoint x: 14, endPoint y: 1522, distance: 172.7
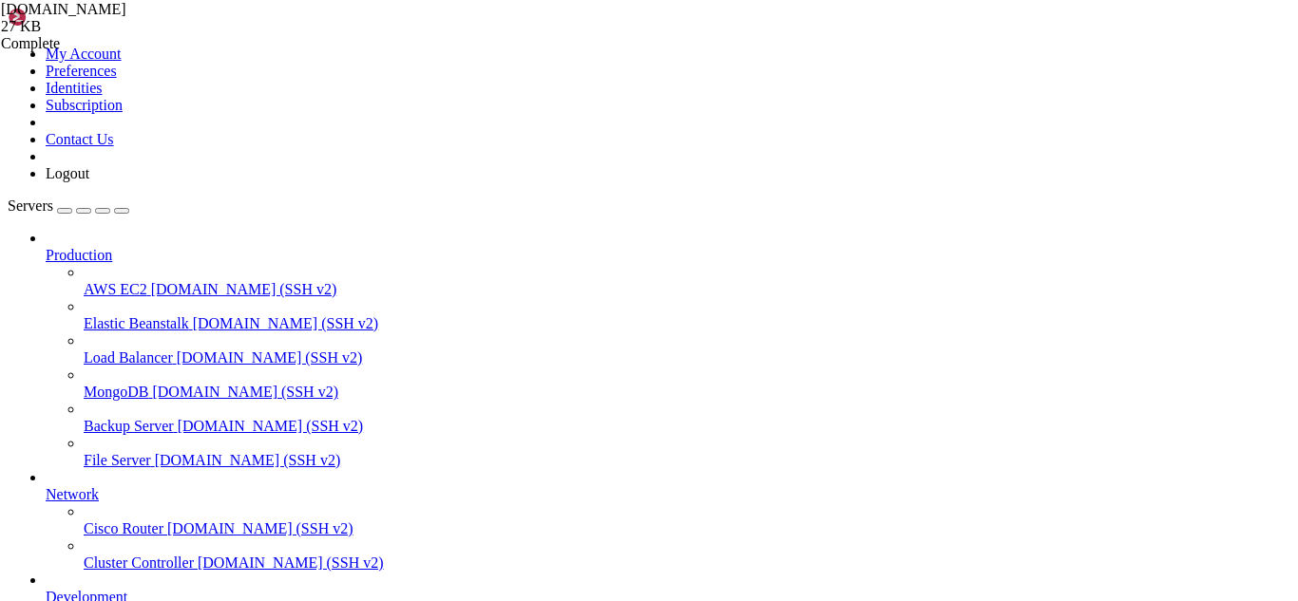
scroll to position [67808, 0]
